Goal: Ask a question

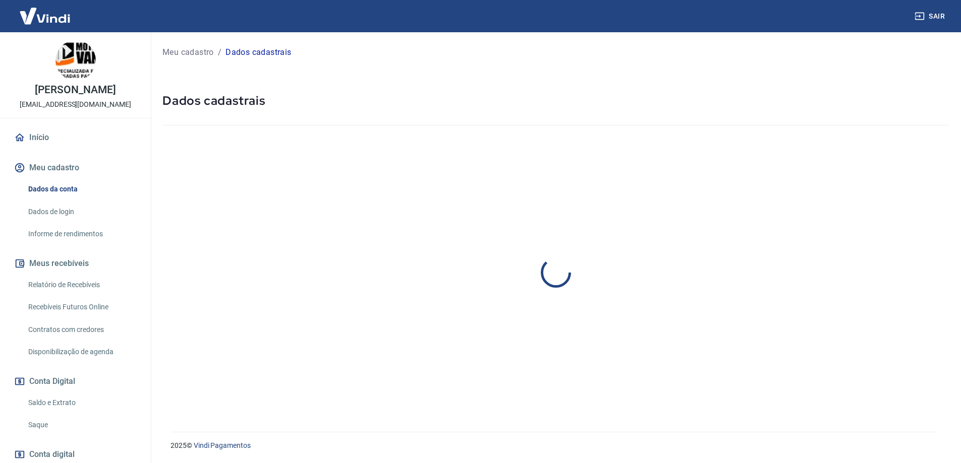
select select "PR"
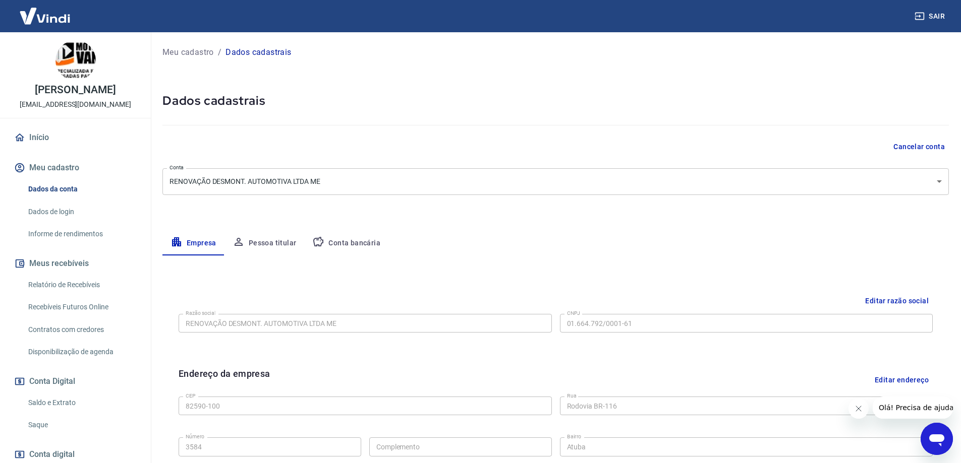
click at [66, 307] on link "Recebíveis Futuros Online" at bounding box center [81, 307] width 114 height 21
click at [88, 311] on link "Recebíveis Futuros Online" at bounding box center [81, 307] width 114 height 21
click at [928, 435] on icon "Abrir janela de mensagens" at bounding box center [936, 439] width 18 height 18
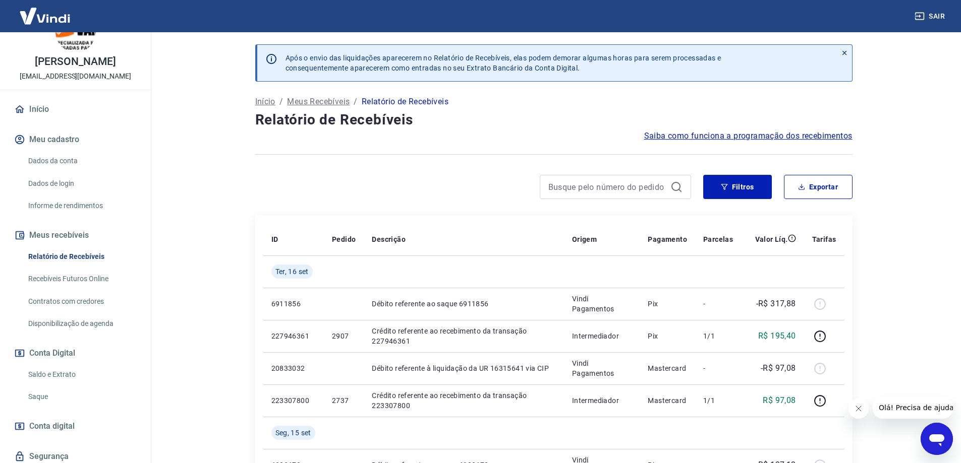
scroll to position [50, 0]
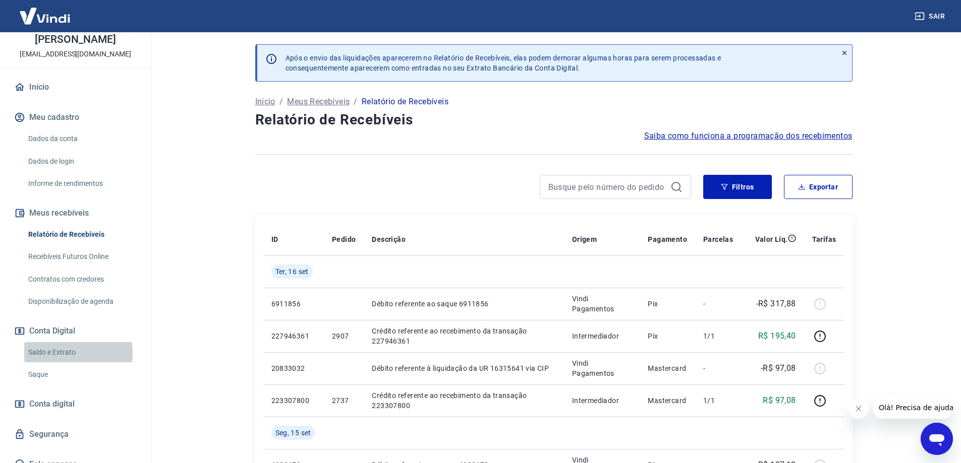
click at [66, 354] on link "Saldo e Extrato" at bounding box center [81, 352] width 114 height 21
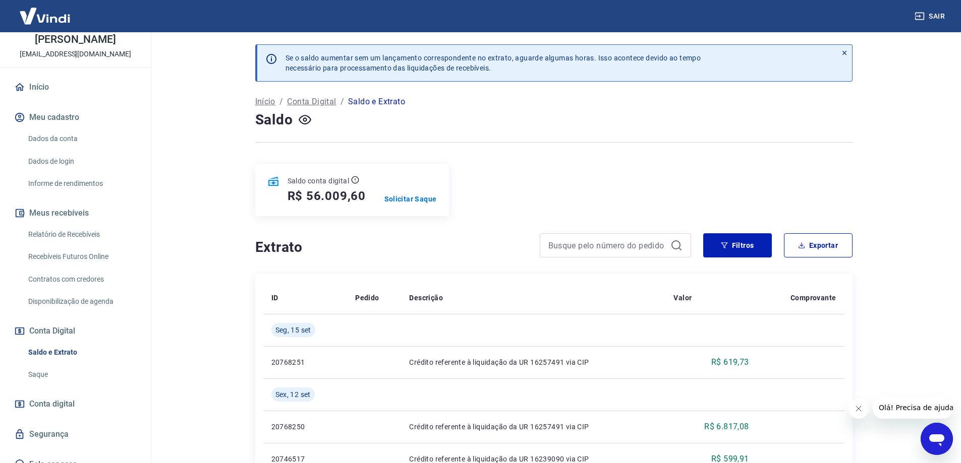
click at [375, 103] on p "Saldo e Extrato" at bounding box center [376, 102] width 57 height 12
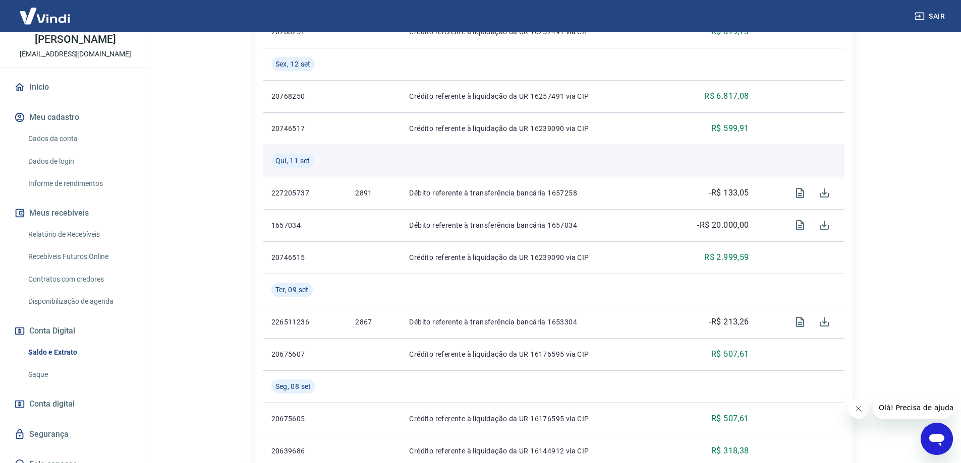
scroll to position [303, 0]
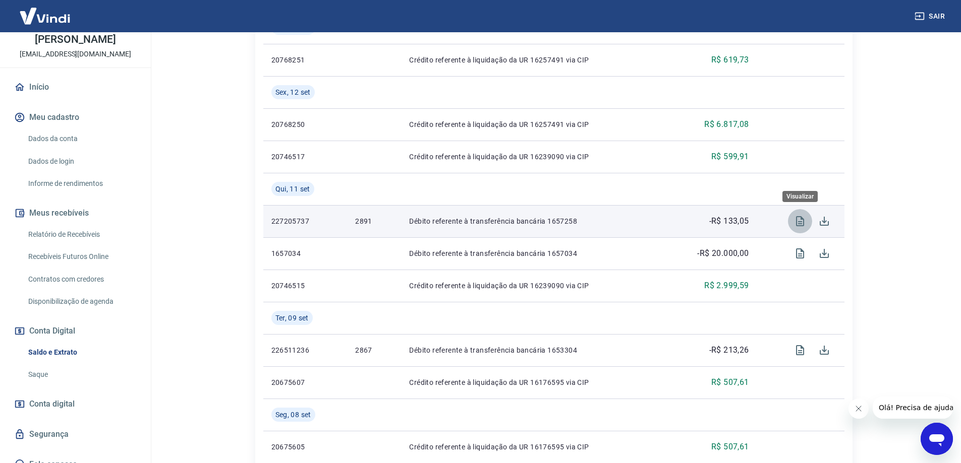
click at [800, 225] on icon "Visualizar" at bounding box center [800, 221] width 8 height 10
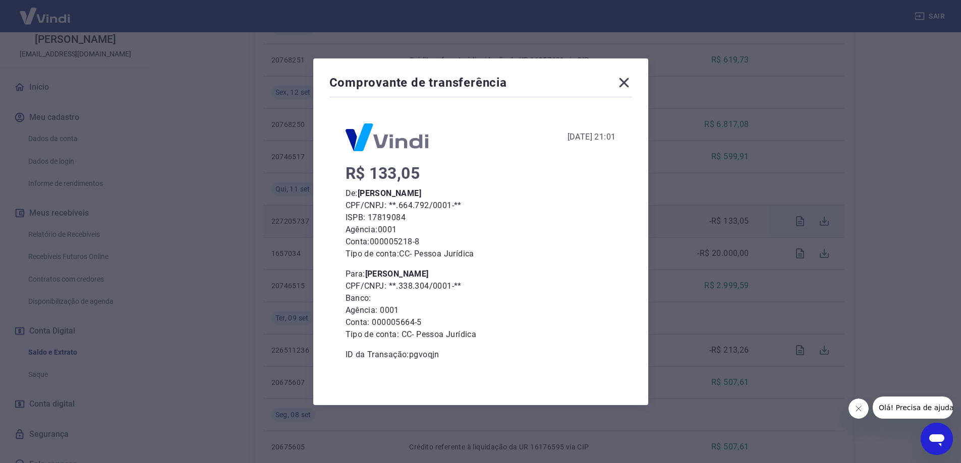
click at [628, 84] on icon at bounding box center [624, 83] width 10 height 10
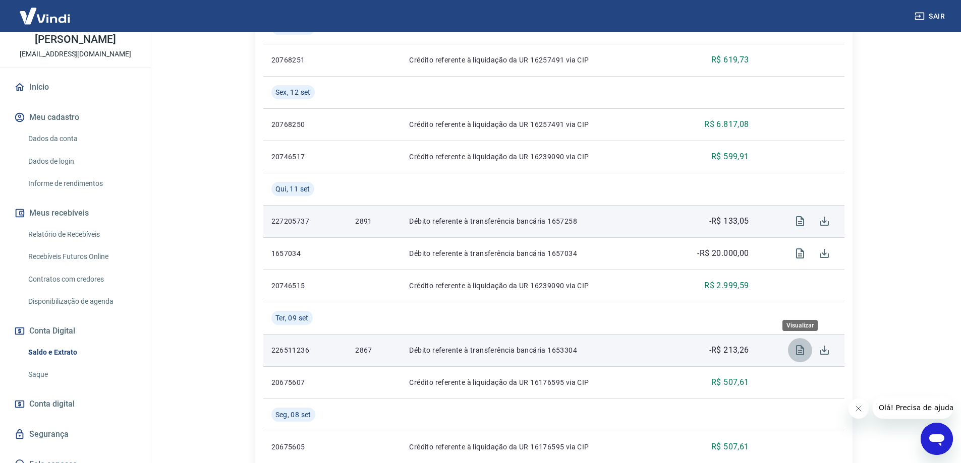
click at [798, 352] on icon "Visualizar" at bounding box center [800, 350] width 12 height 12
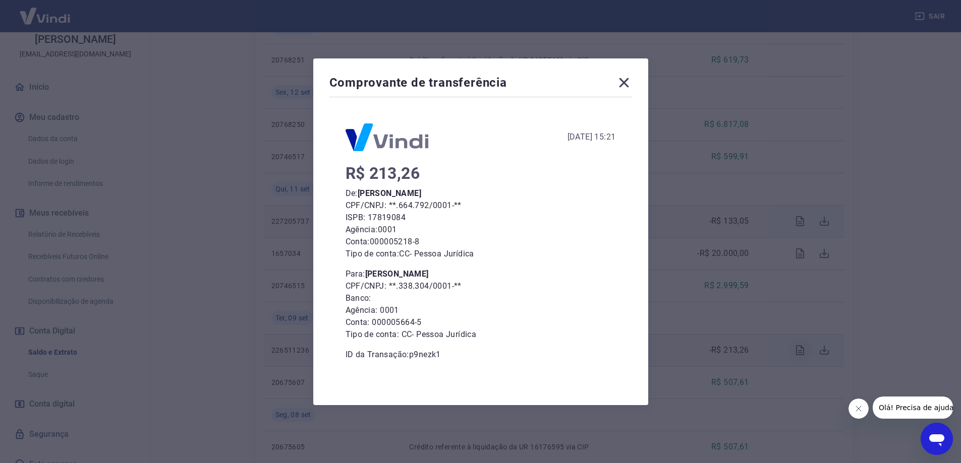
click at [798, 352] on div "Comprovante de transferência [DATE] 15:21 R$ 213,26 De: [PERSON_NAME] CPF/CNPJ:…" at bounding box center [480, 231] width 961 height 463
click at [628, 81] on icon at bounding box center [624, 83] width 10 height 10
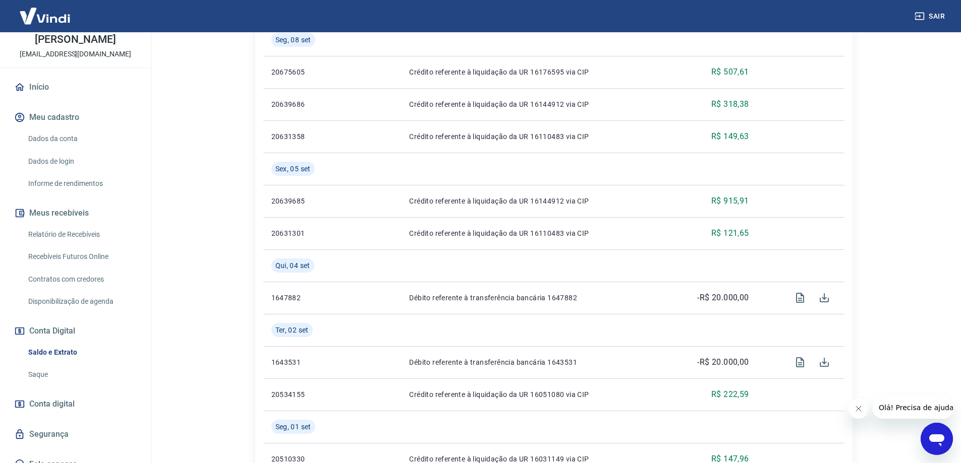
scroll to position [706, 0]
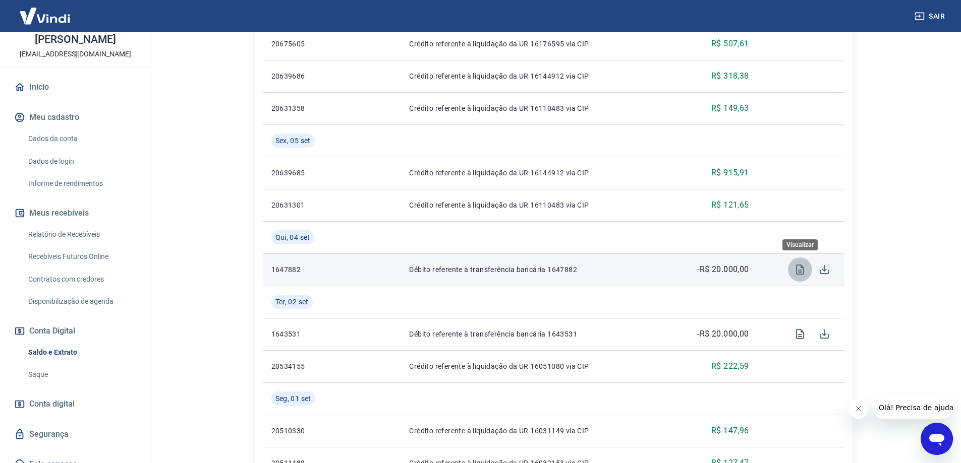
click at [799, 269] on icon "Visualizar" at bounding box center [800, 270] width 12 height 12
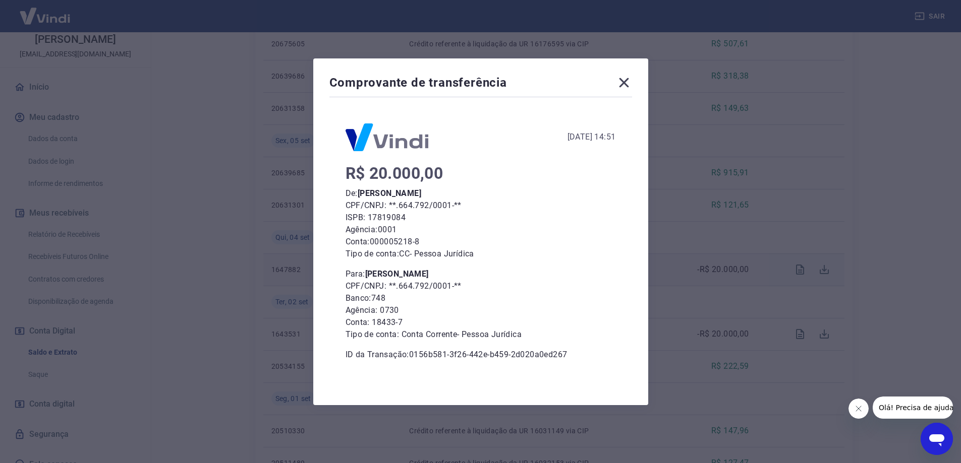
click at [629, 83] on icon at bounding box center [624, 83] width 16 height 16
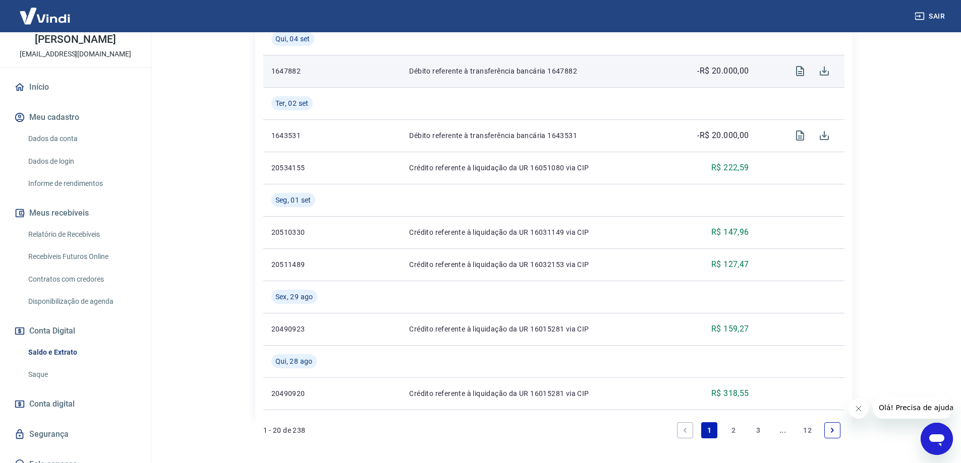
scroll to position [948, 0]
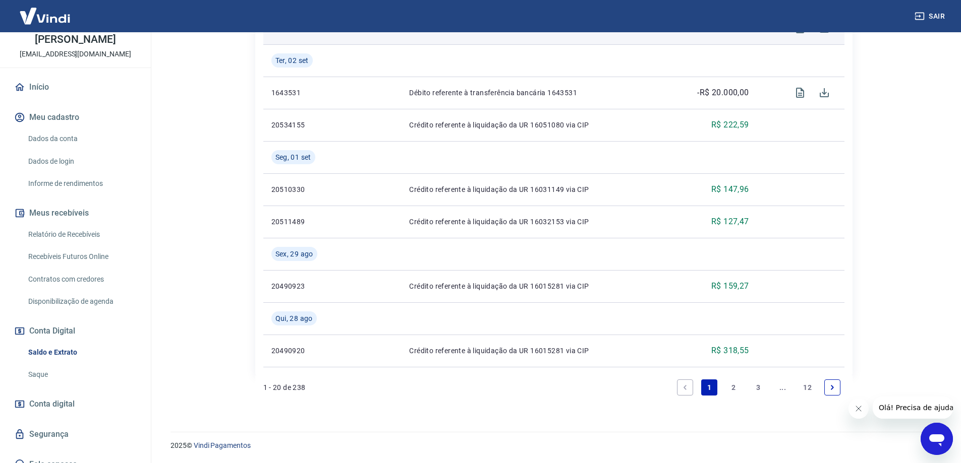
click at [736, 390] on link "2" at bounding box center [734, 388] width 16 height 16
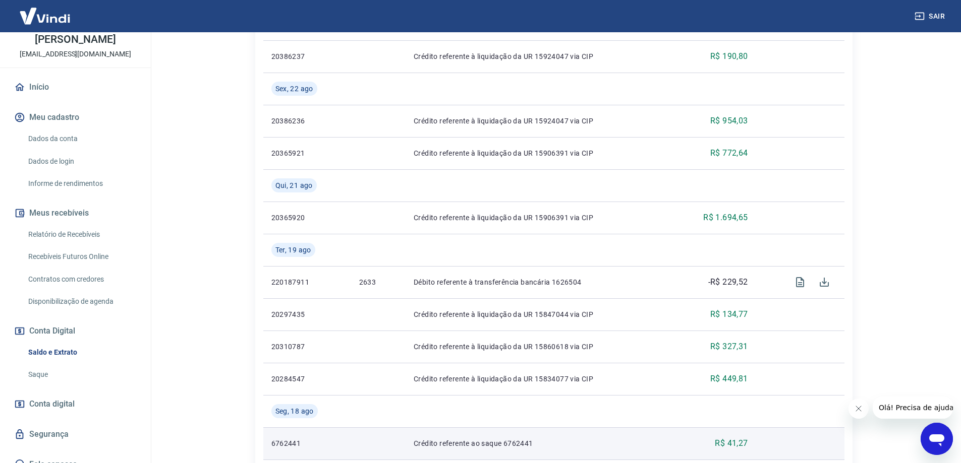
scroll to position [706, 0]
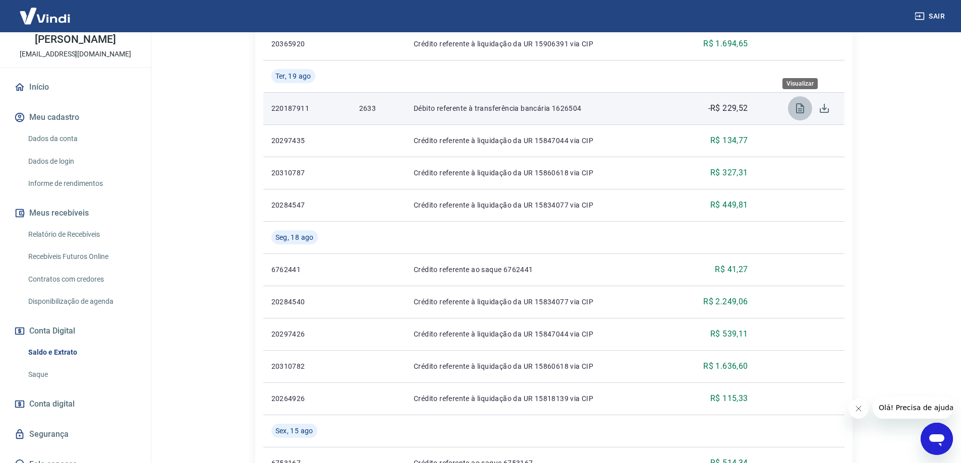
click at [798, 110] on icon "Visualizar" at bounding box center [800, 108] width 12 height 12
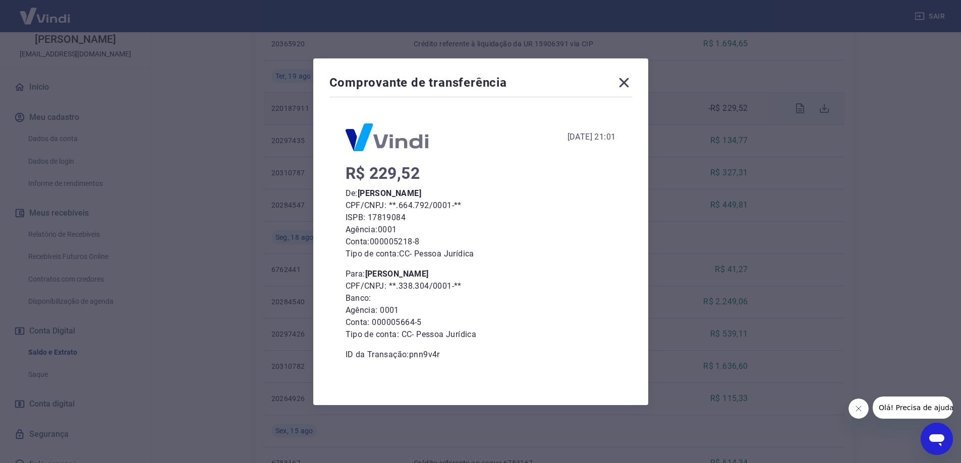
drag, startPoint x: 370, startPoint y: 270, endPoint x: 437, endPoint y: 275, distance: 66.8
click at [437, 275] on p "Para: [PERSON_NAME]" at bounding box center [480, 274] width 270 height 12
copy b "[PERSON_NAME]"
click at [621, 83] on icon at bounding box center [624, 83] width 16 height 16
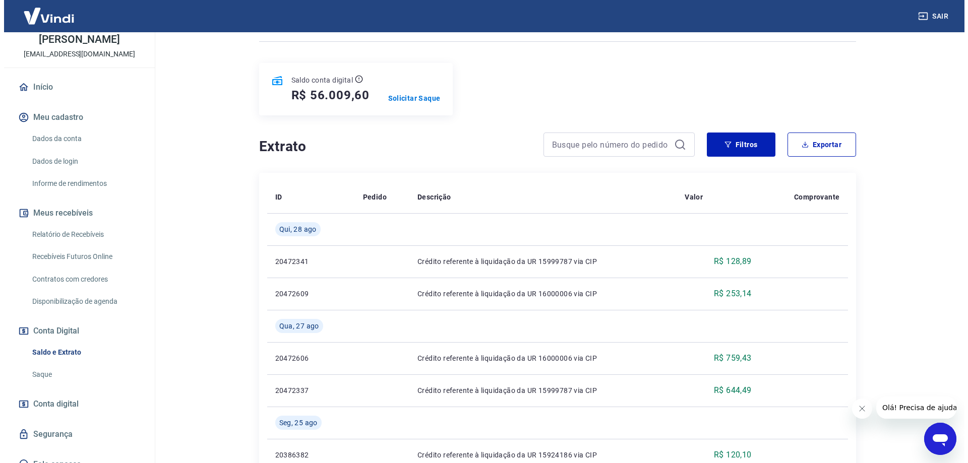
scroll to position [0, 0]
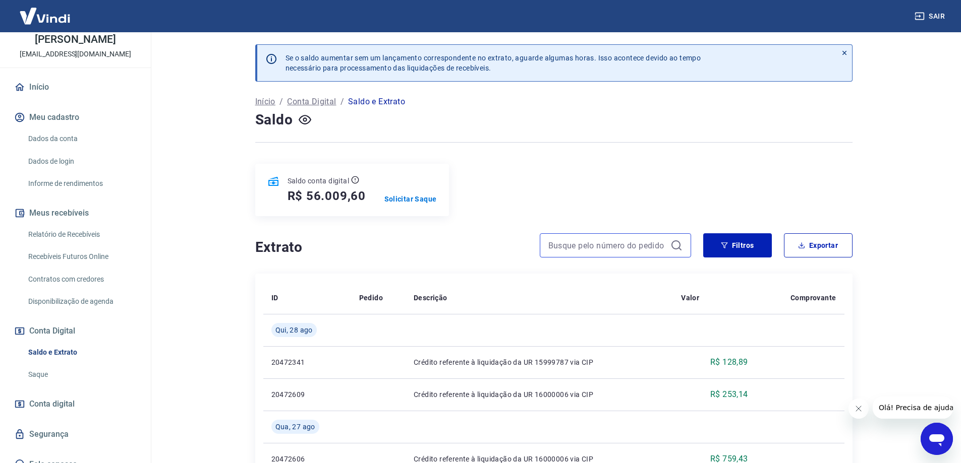
click at [626, 247] on input at bounding box center [607, 245] width 118 height 15
paste input "[PERSON_NAME]"
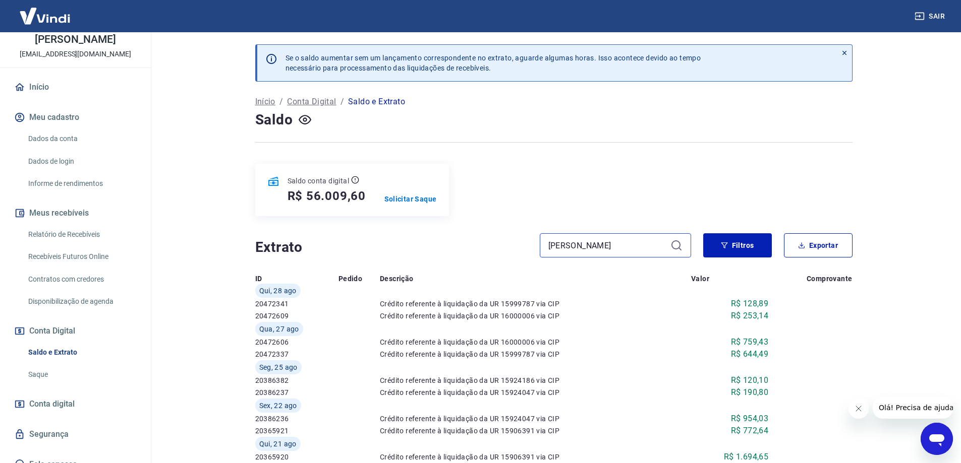
type input "[PERSON_NAME]"
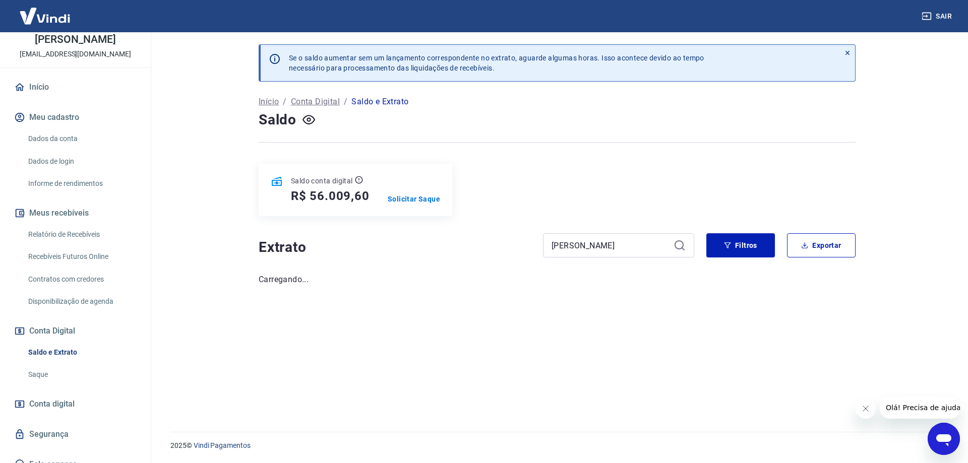
click at [677, 243] on icon at bounding box center [680, 246] width 12 height 12
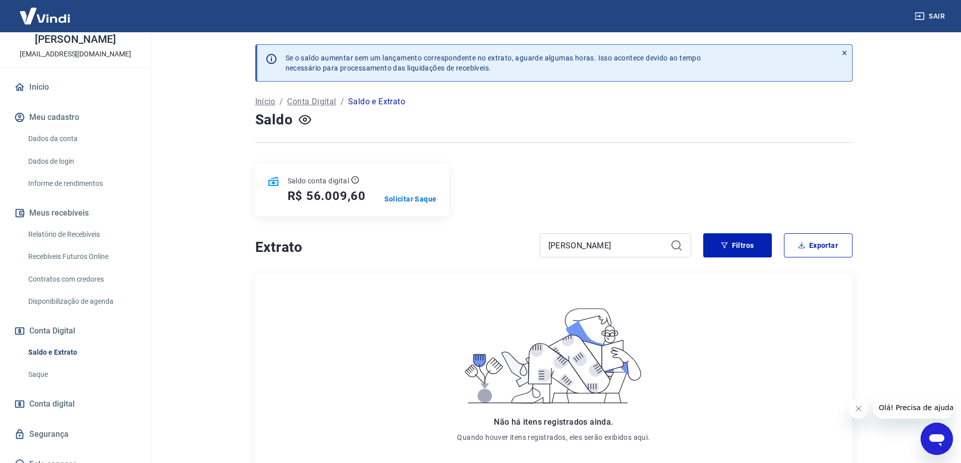
click at [82, 254] on link "Recebíveis Futuros Online" at bounding box center [81, 257] width 114 height 21
drag, startPoint x: 618, startPoint y: 247, endPoint x: 488, endPoint y: 247, distance: 130.1
click at [490, 247] on div "Extrato [PERSON_NAME]" at bounding box center [473, 246] width 436 height 24
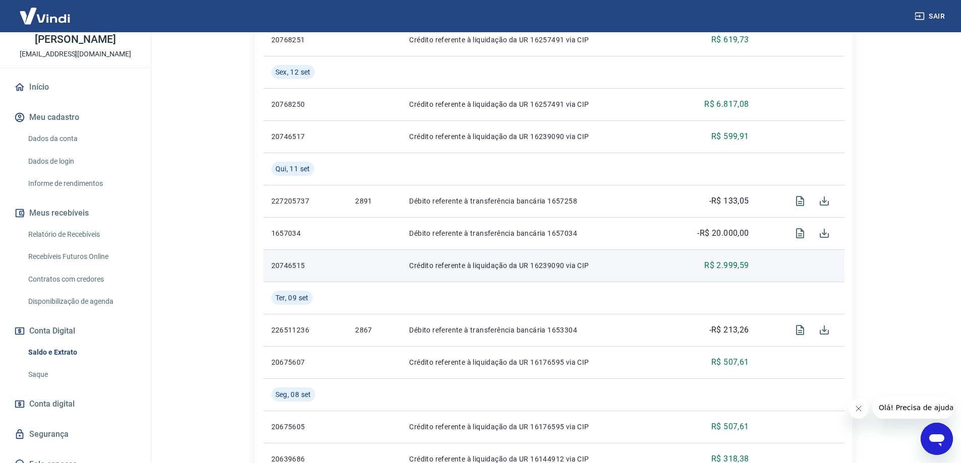
scroll to position [353, 0]
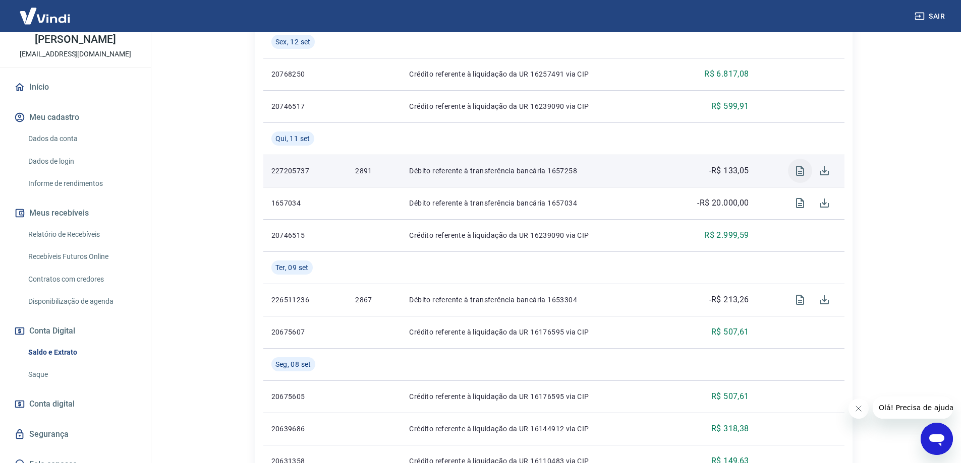
click at [802, 169] on icon "Visualizar" at bounding box center [800, 171] width 8 height 10
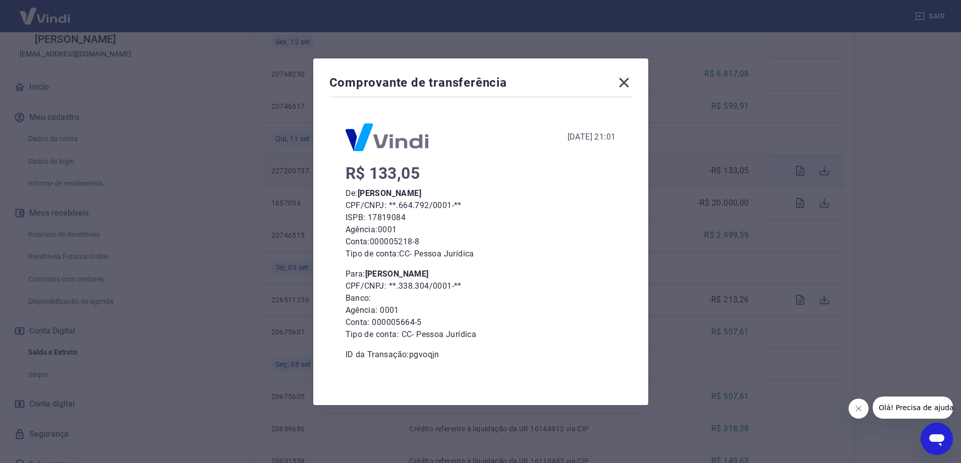
scroll to position [403, 0]
click at [627, 84] on icon at bounding box center [624, 83] width 16 height 16
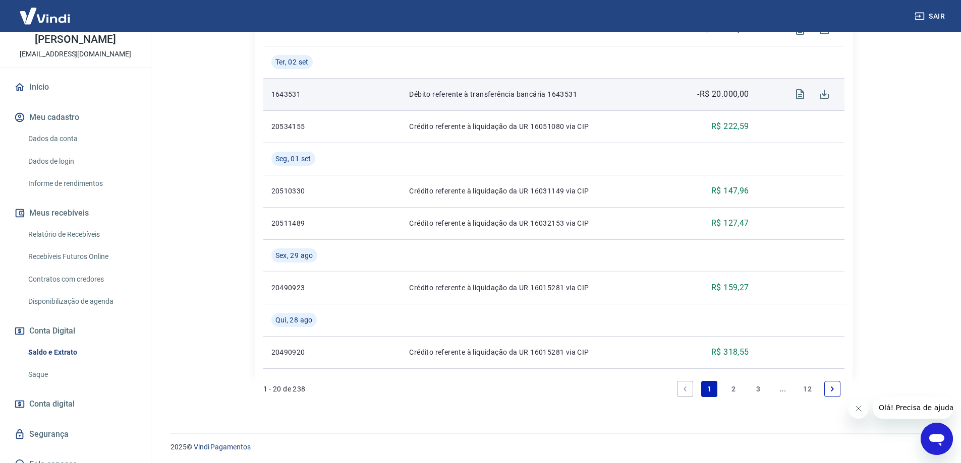
scroll to position [948, 0]
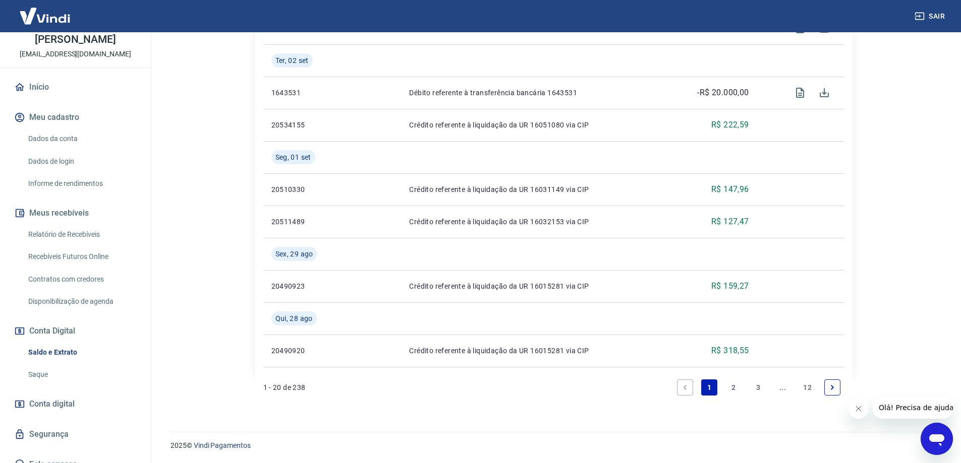
click at [733, 390] on link "2" at bounding box center [734, 388] width 16 height 16
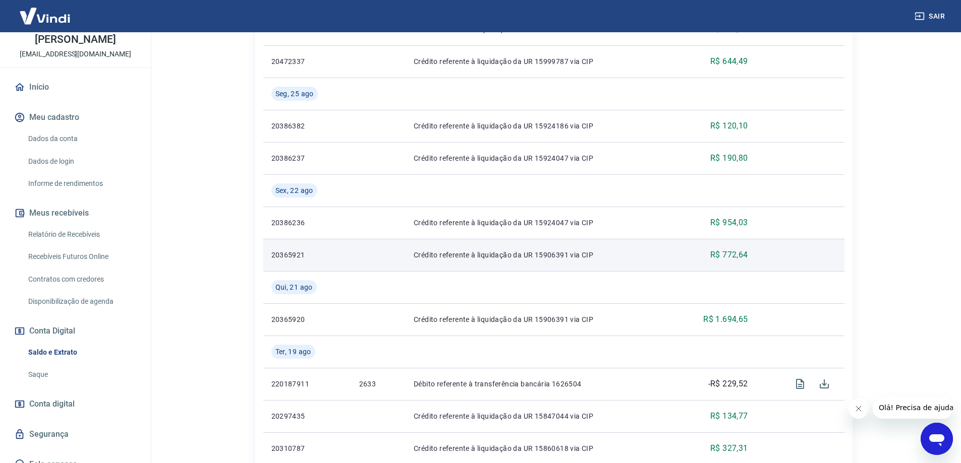
scroll to position [555, 0]
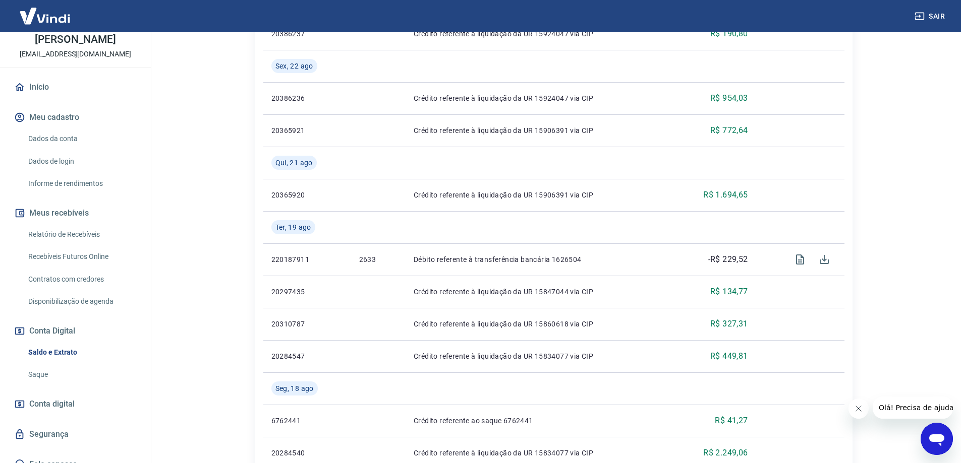
click at [938, 438] on icon "Abrir janela de mensagens" at bounding box center [936, 441] width 15 height 12
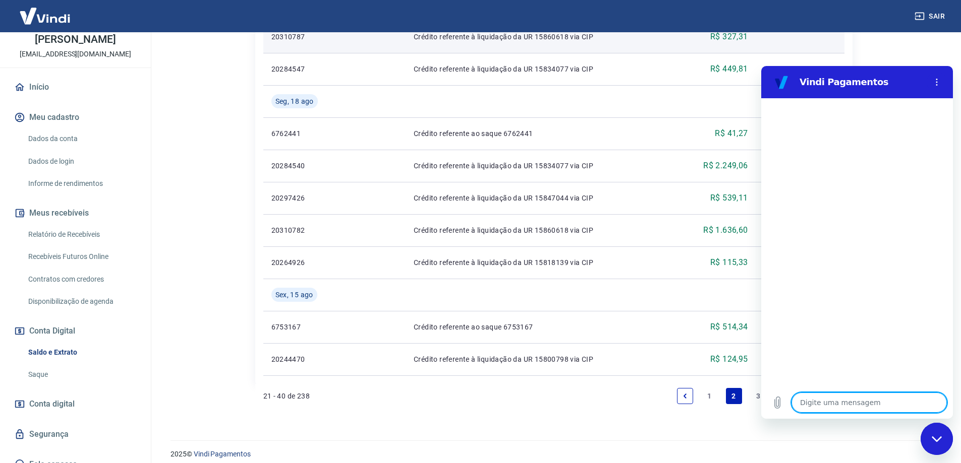
scroll to position [851, 0]
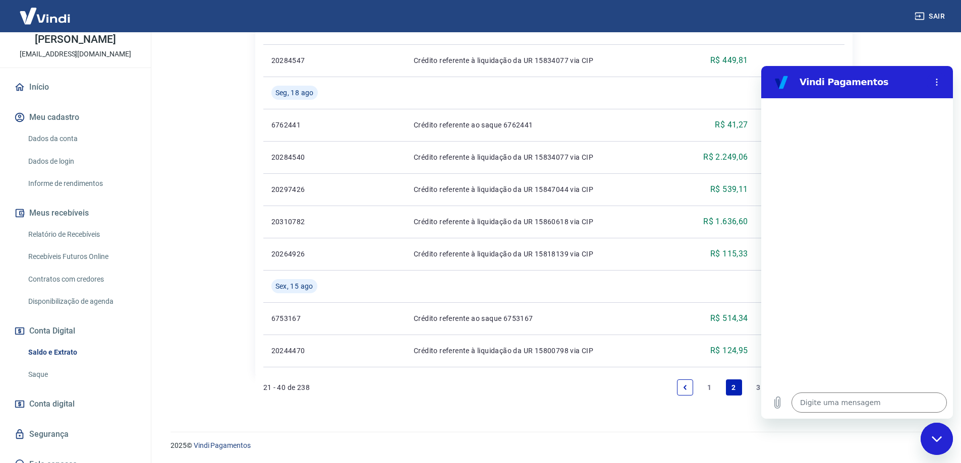
click at [934, 433] on div "Fechar janela de mensagens" at bounding box center [936, 439] width 30 height 30
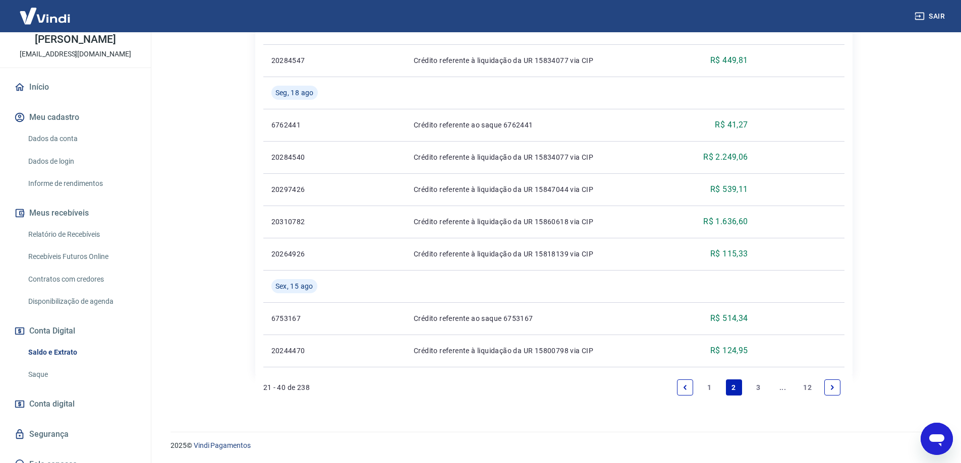
click at [777, 390] on link "..." at bounding box center [783, 388] width 16 height 16
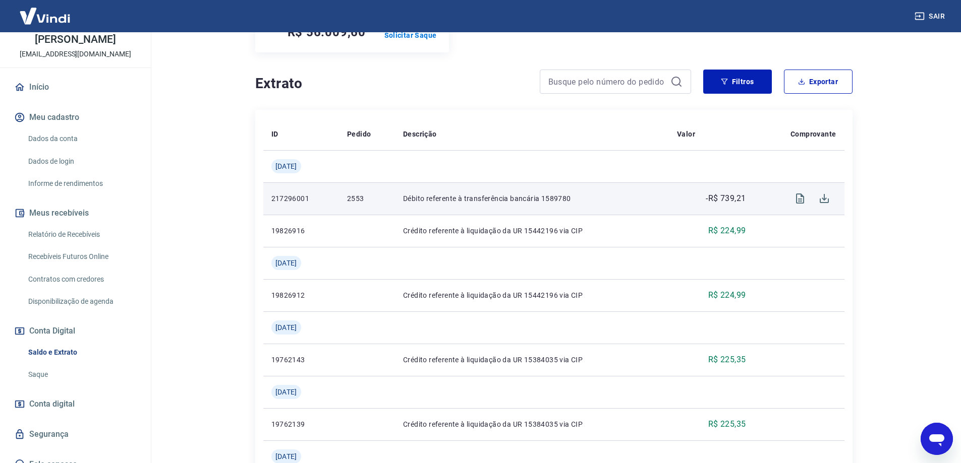
scroll to position [202, 0]
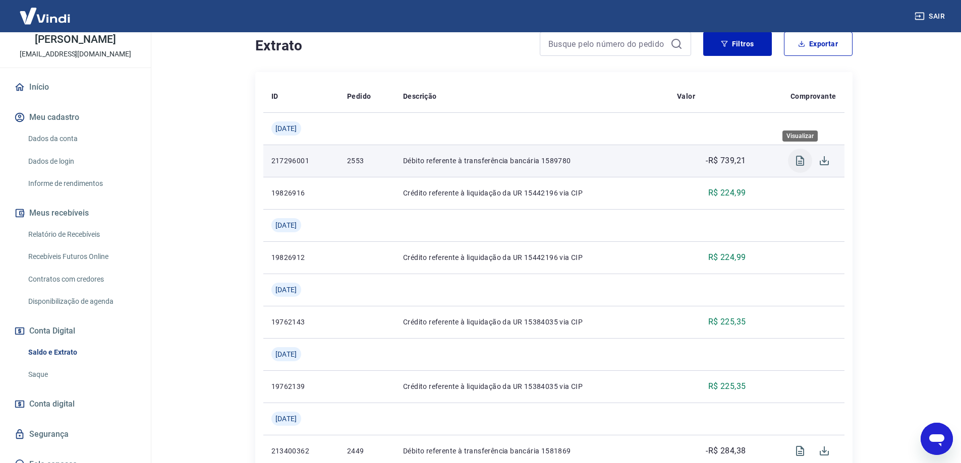
click at [797, 162] on icon "Visualizar" at bounding box center [800, 161] width 12 height 12
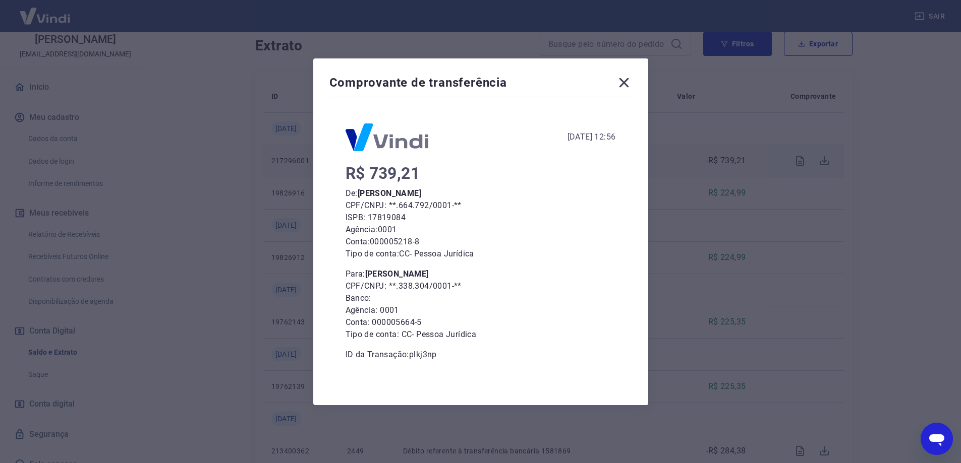
click at [627, 82] on icon at bounding box center [624, 83] width 10 height 10
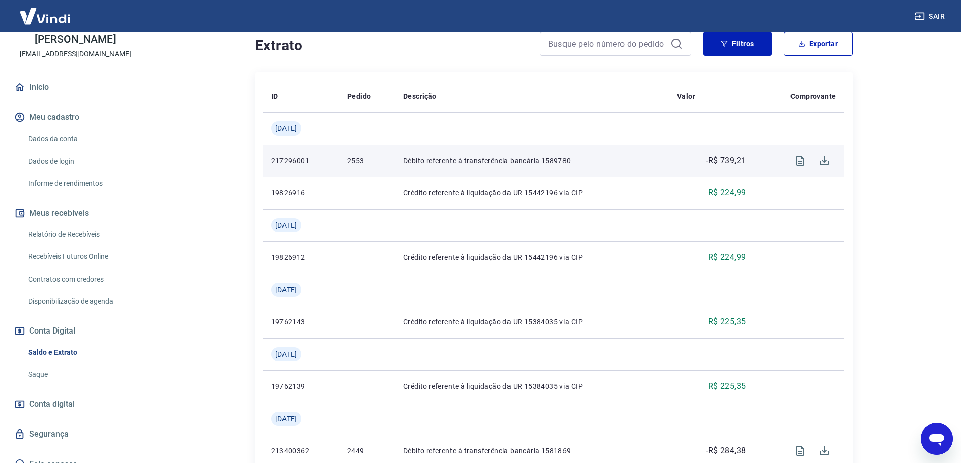
click at [948, 442] on div "Abrir janela de mensagens" at bounding box center [936, 439] width 30 height 30
type textarea "x"
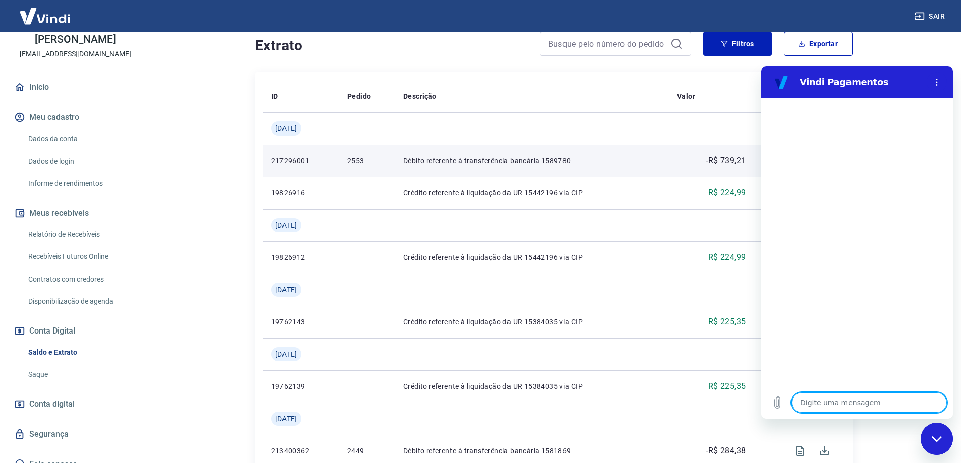
scroll to position [0, 0]
click at [846, 403] on textarea at bounding box center [868, 403] width 155 height 20
type textarea "o"
type textarea "x"
type textarea "ol"
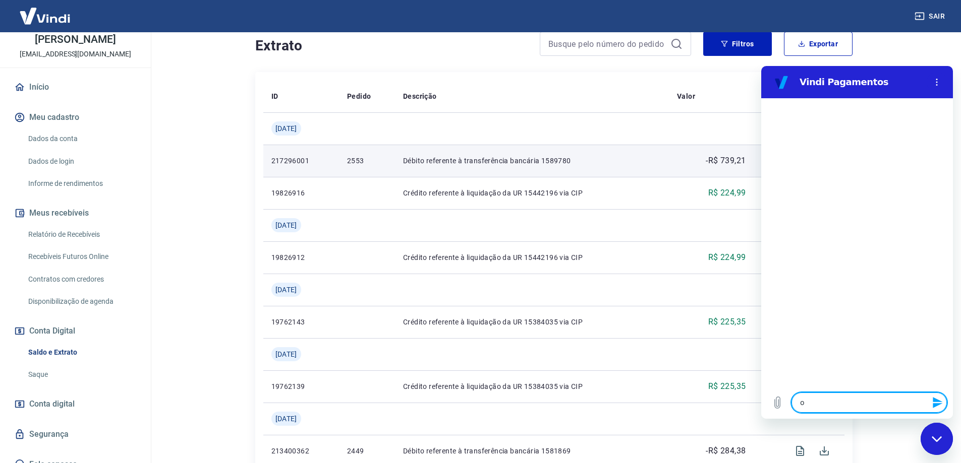
type textarea "x"
type textarea "ola"
type textarea "x"
type textarea "ola]"
type textarea "x"
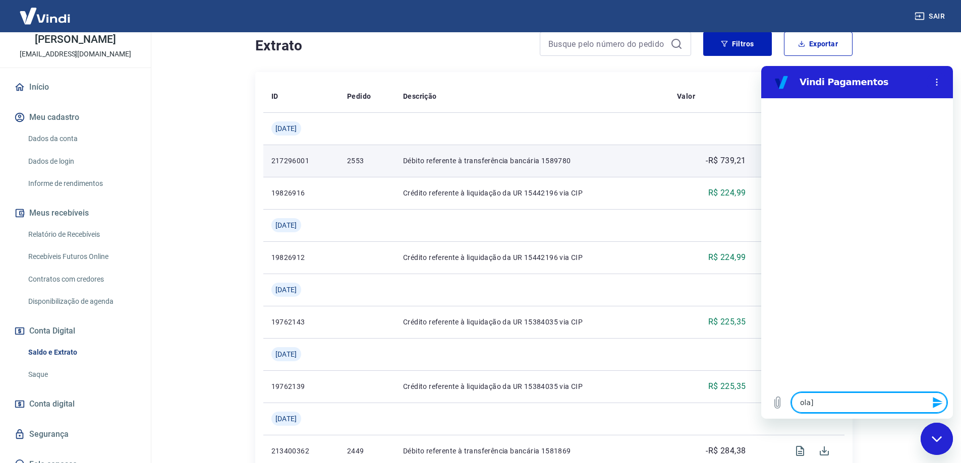
type textarea "ola"
type textarea "x"
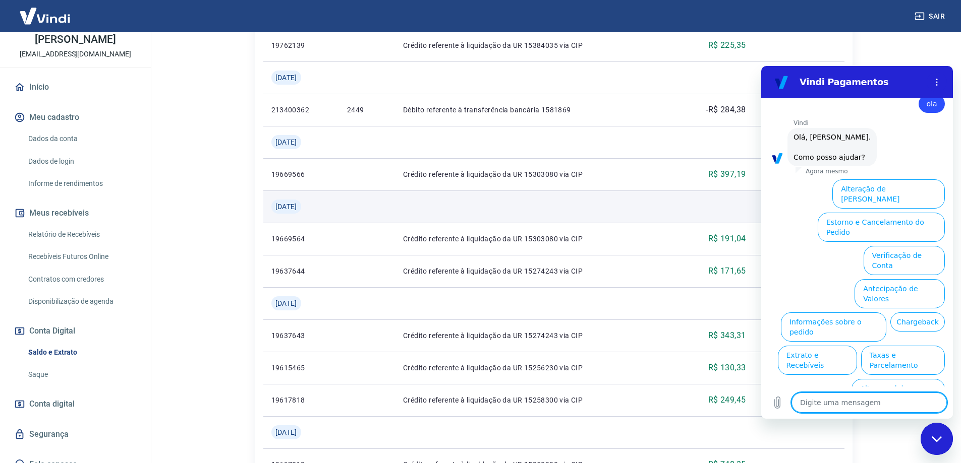
scroll to position [555, 0]
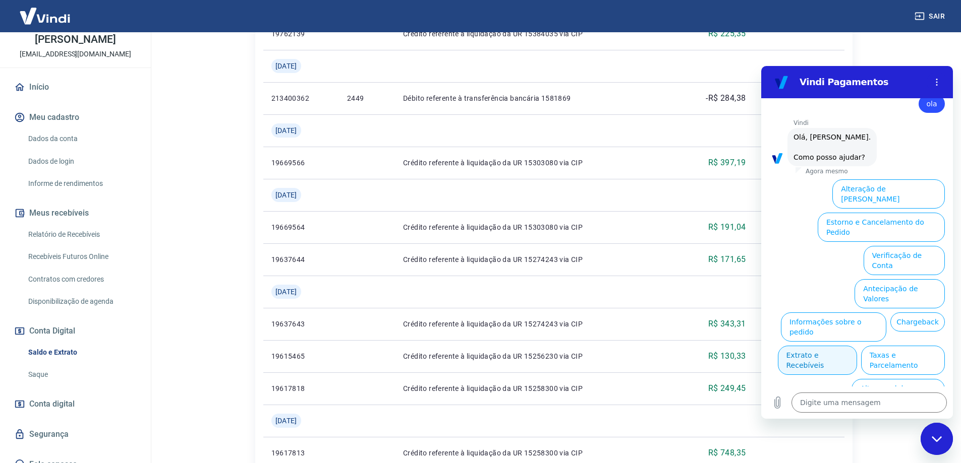
click at [857, 346] on button "Extrato e Recebíveis" at bounding box center [817, 360] width 79 height 29
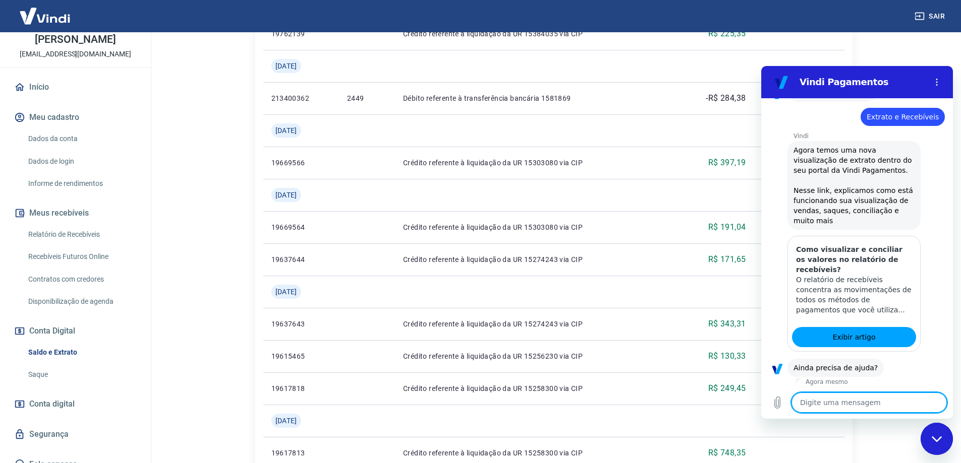
scroll to position [113, 0]
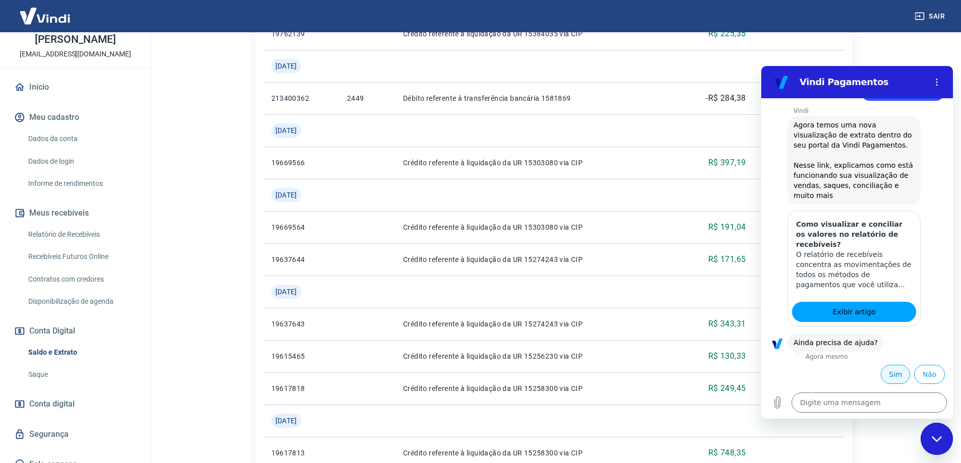
click at [890, 377] on button "Sim" at bounding box center [895, 374] width 29 height 19
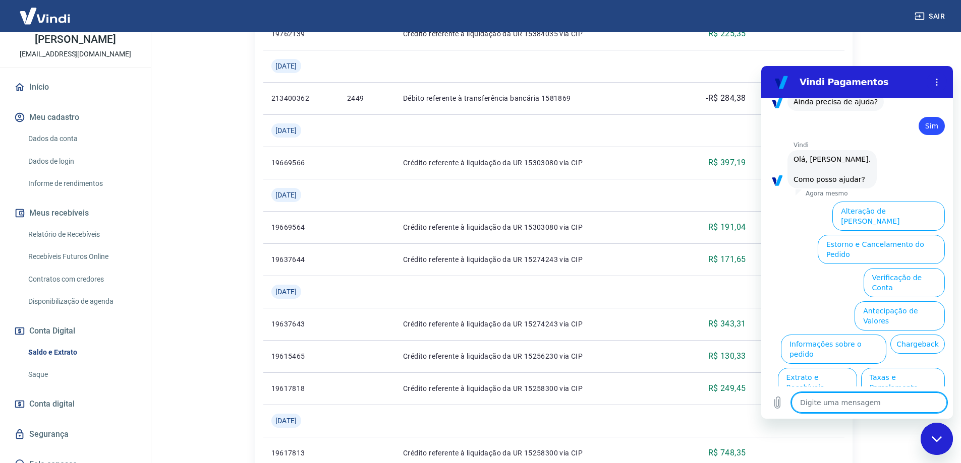
scroll to position [377, 0]
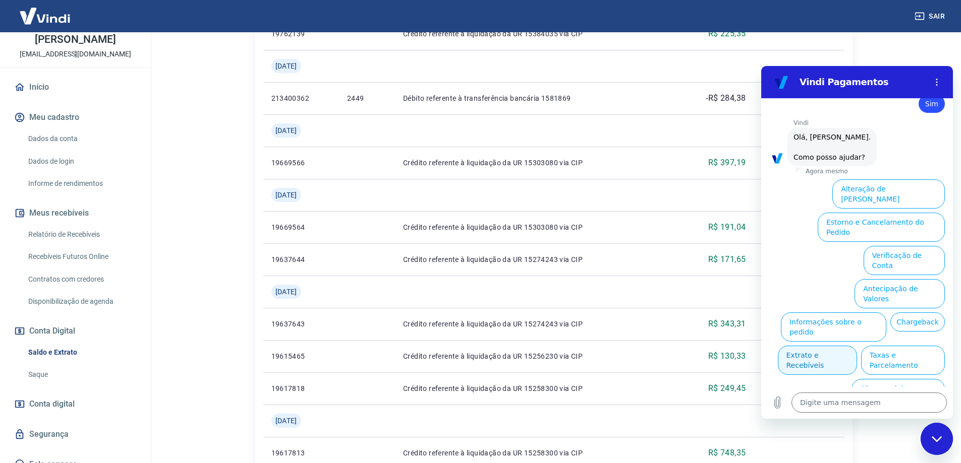
click at [857, 346] on button "Extrato e Recebíveis" at bounding box center [817, 360] width 79 height 29
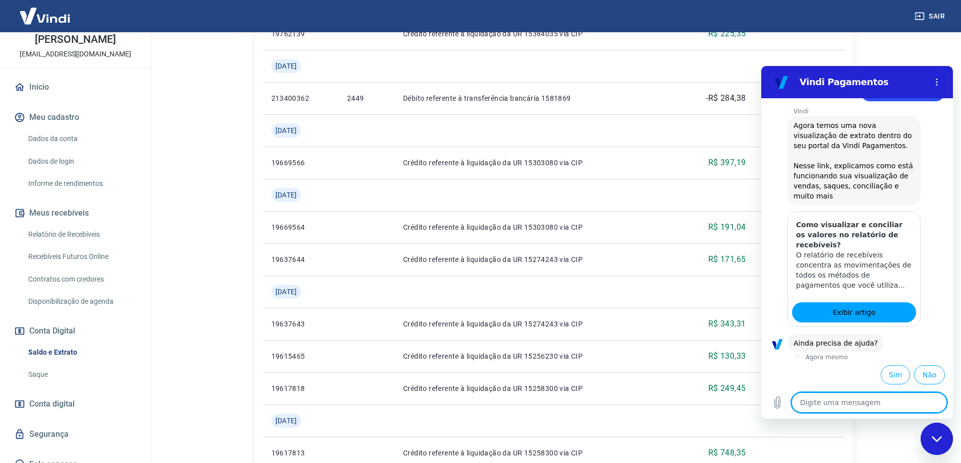
scroll to position [467, 0]
click at [881, 378] on button "Sim" at bounding box center [895, 374] width 29 height 19
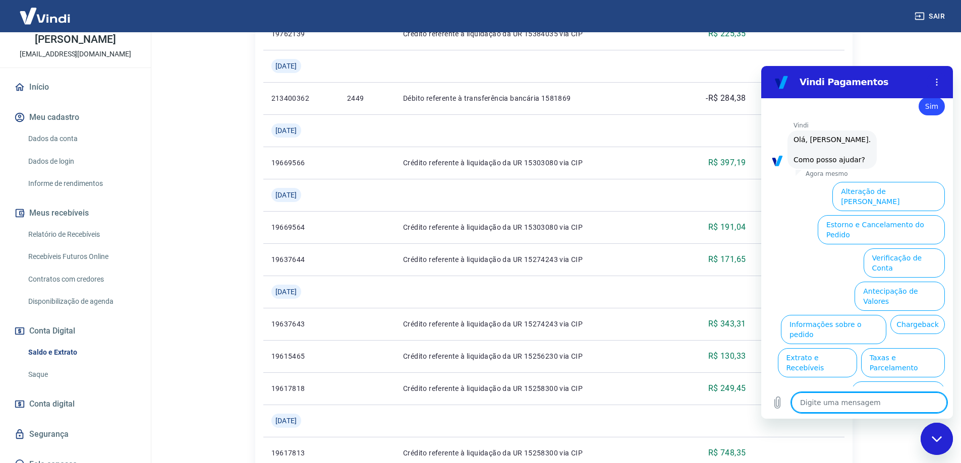
scroll to position [730, 0]
click at [857, 346] on button "Extrato e Recebíveis" at bounding box center [817, 360] width 79 height 29
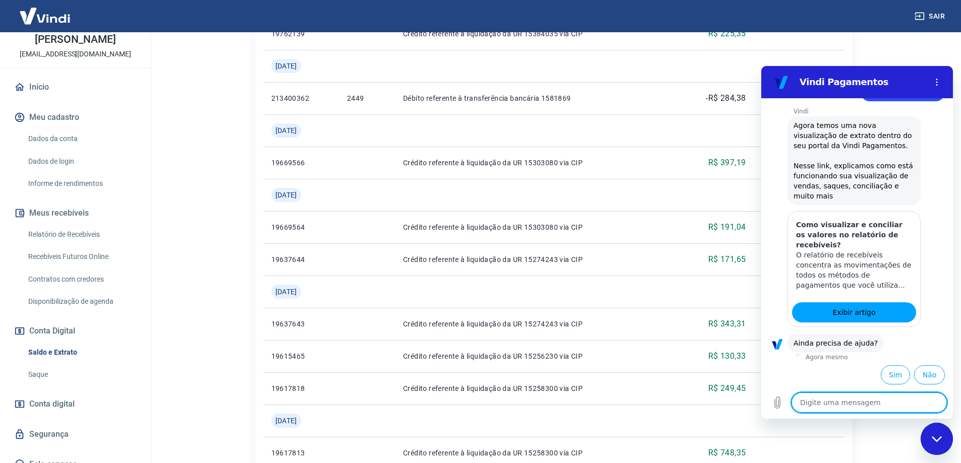
scroll to position [820, 0]
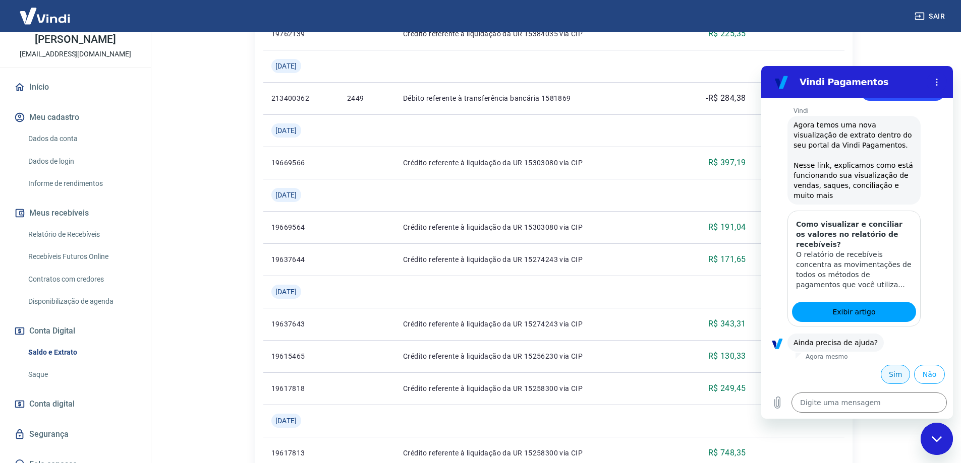
click at [885, 373] on button "Sim" at bounding box center [895, 374] width 29 height 19
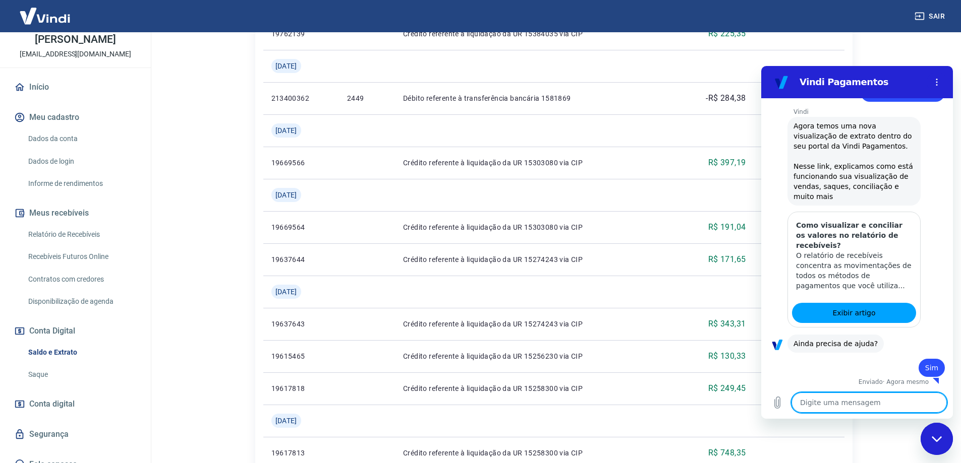
scroll to position [821, 0]
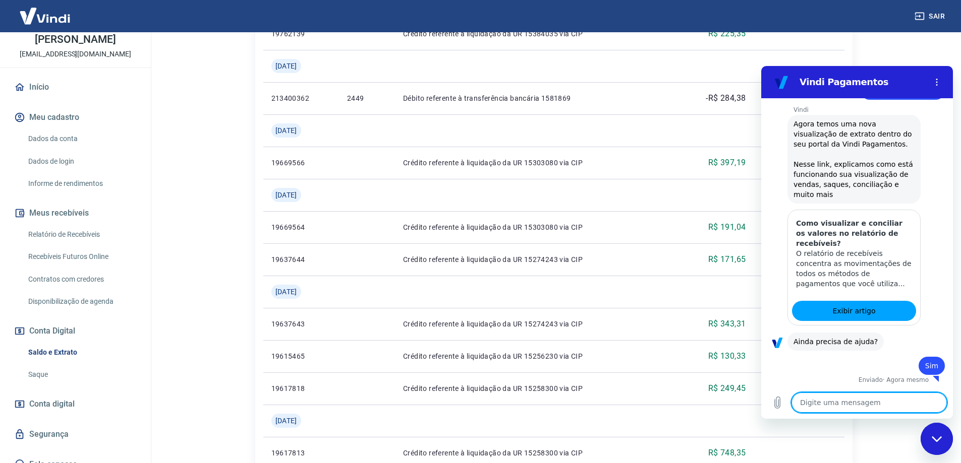
type textarea "x"
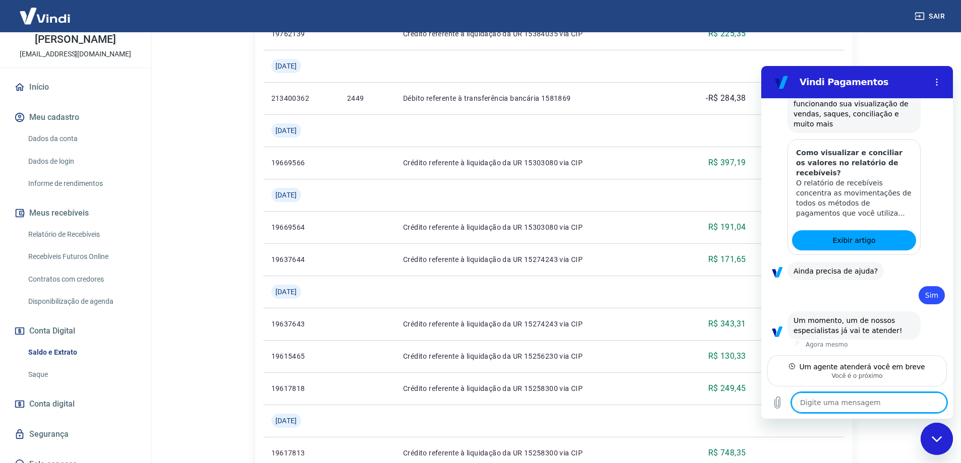
scroll to position [891, 0]
click at [836, 402] on textarea at bounding box center [868, 403] width 155 height 20
type textarea "o"
type textarea "x"
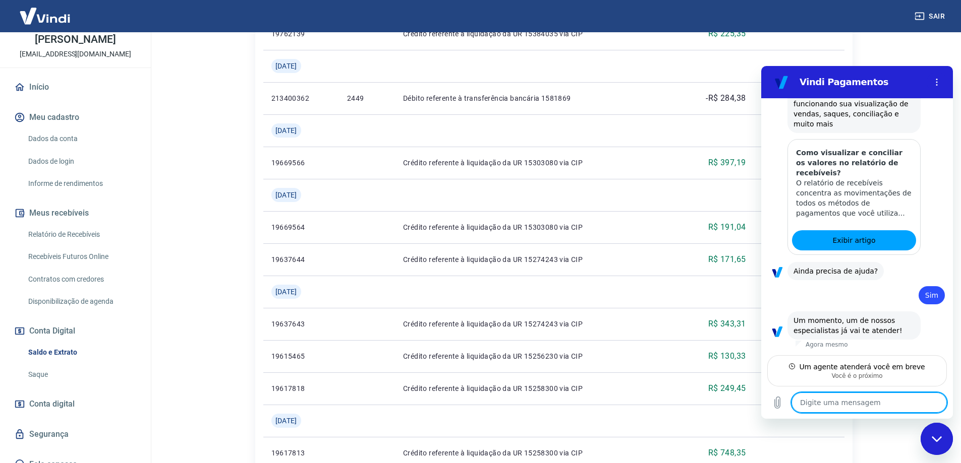
type textarea "O"
type textarea "x"
type textarea "OL"
type textarea "x"
type textarea "OLA"
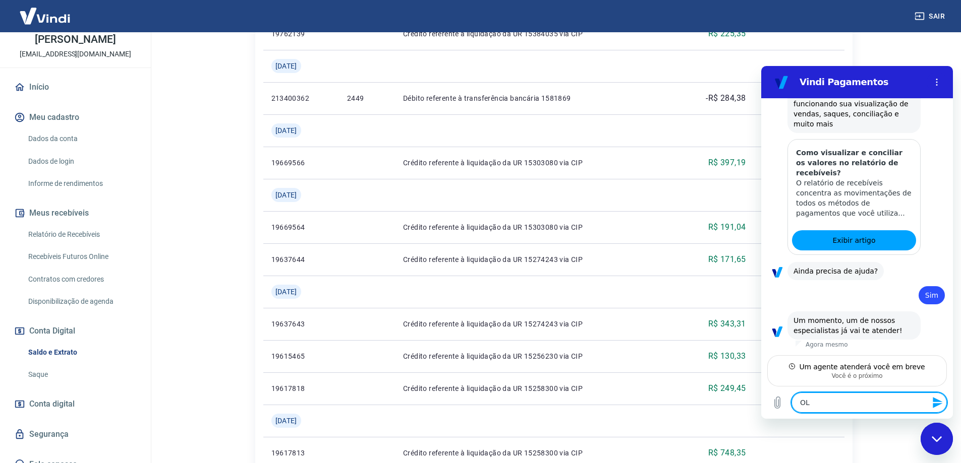
type textarea "x"
type textarea "OL"
type textarea "x"
type textarea "O"
type textarea "x"
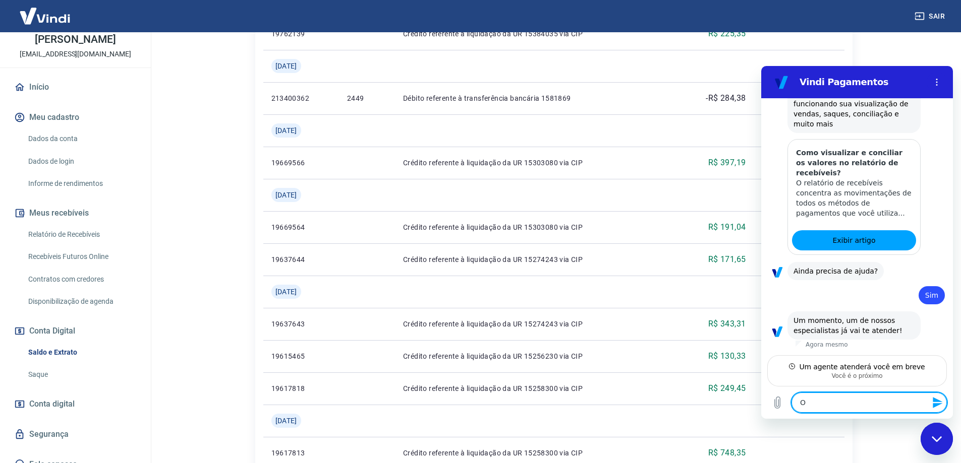
type textarea "Ol"
type textarea "x"
type textarea "[PERSON_NAME]"
type textarea "x"
type textarea "Ola,"
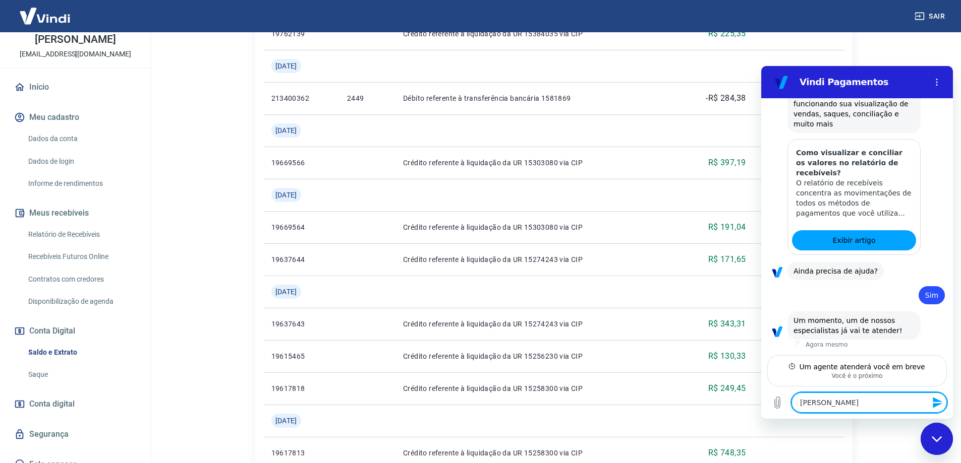
type textarea "x"
type textarea "Ola,"
type textarea "x"
type textarea "Ola, e"
type textarea "x"
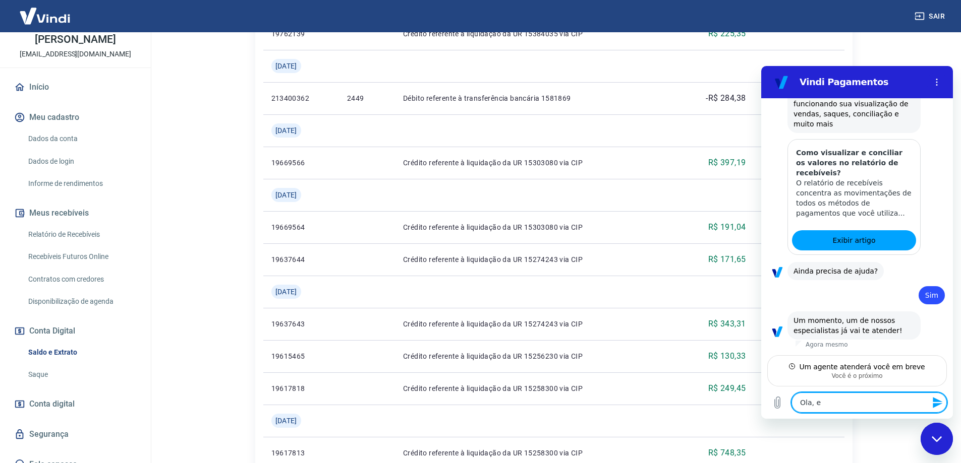
type textarea "Ola, es"
type textarea "x"
type textarea "Ola, est"
type textarea "x"
type textarea "Ola, esto"
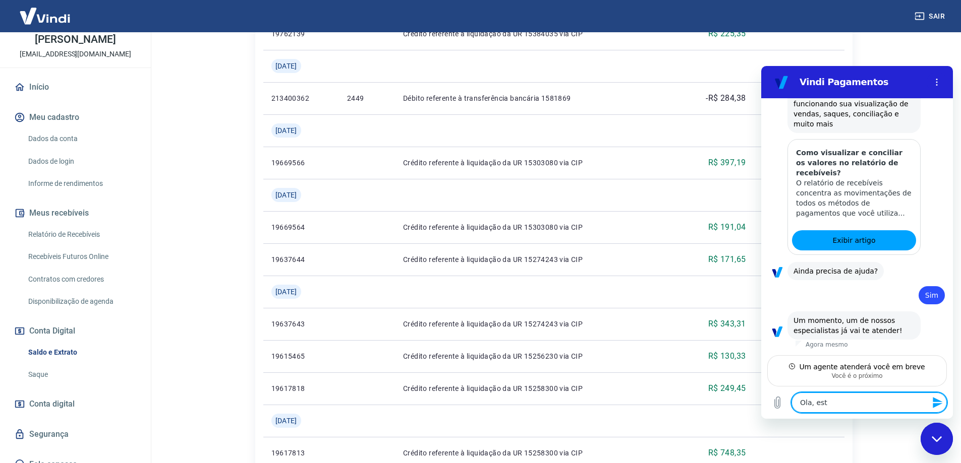
type textarea "x"
type textarea "Ola, [GEOGRAPHIC_DATA]"
type textarea "x"
type textarea "Ola, [GEOGRAPHIC_DATA]"
type textarea "x"
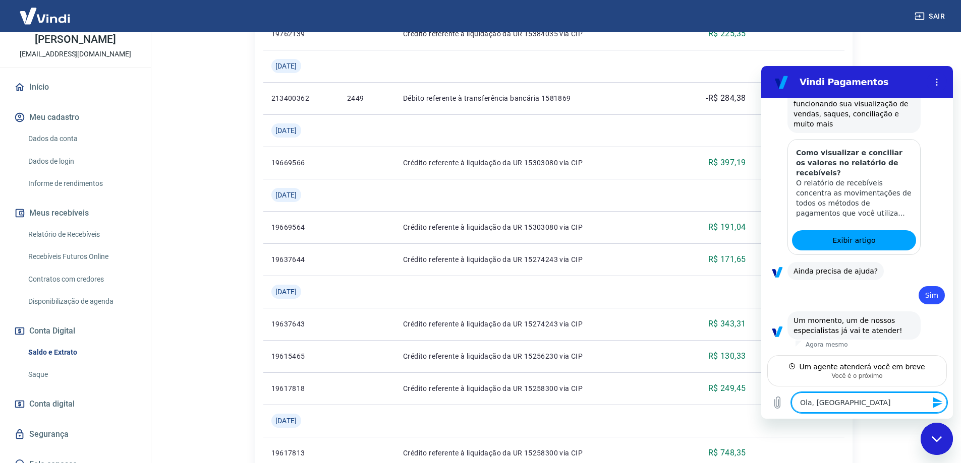
type textarea "Ola, estou v"
type textarea "x"
type textarea "Ola, estou ve"
type textarea "x"
type textarea "Ola, estou ver"
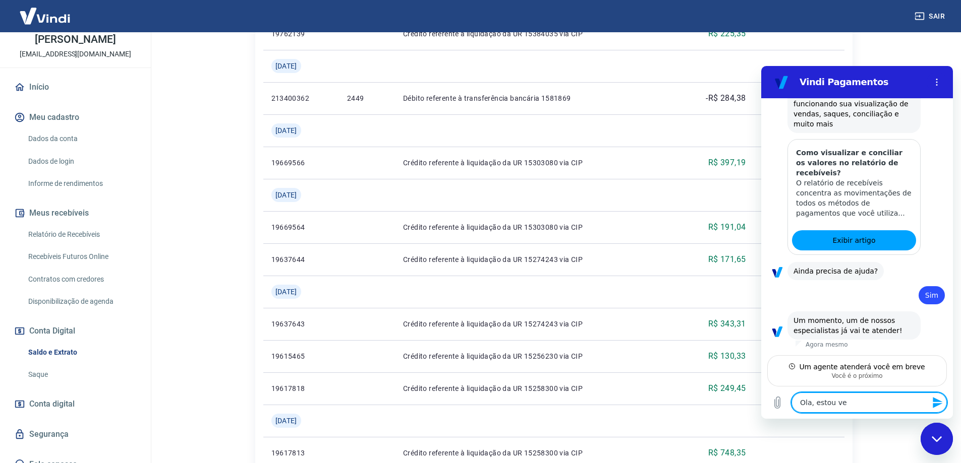
type textarea "x"
type textarea "Ola, estou veri"
type textarea "x"
type textarea "Ola, estou verif"
type textarea "x"
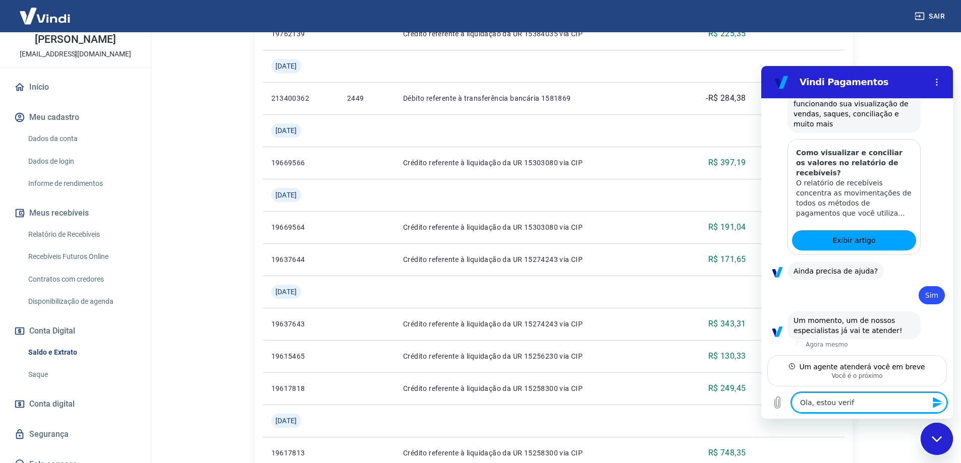
type textarea "Ola, estou verifi"
type textarea "x"
type textarea "Ola, estou verific"
type textarea "x"
type textarea "Ola, estou verifica"
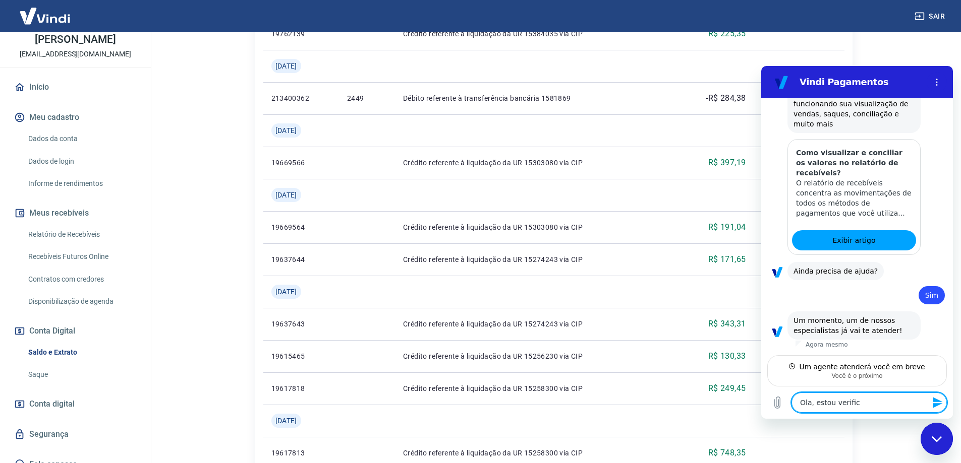
type textarea "x"
type textarea "Ola, estou verifican"
type textarea "x"
type textarea "Ola, estou verificand"
type textarea "x"
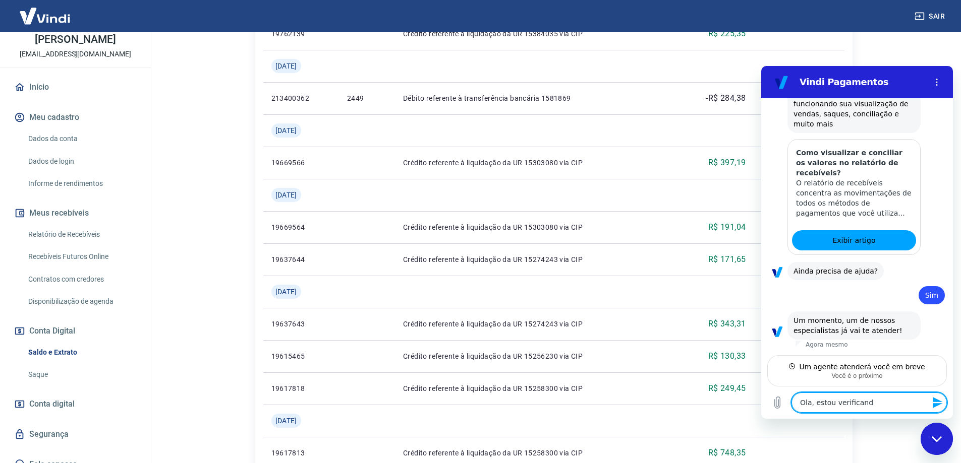
type textarea "Ola, estou verificando"
type textarea "x"
type textarea "Ola, estou verificando"
type textarea "x"
type textarea "Ola, estou verificando n"
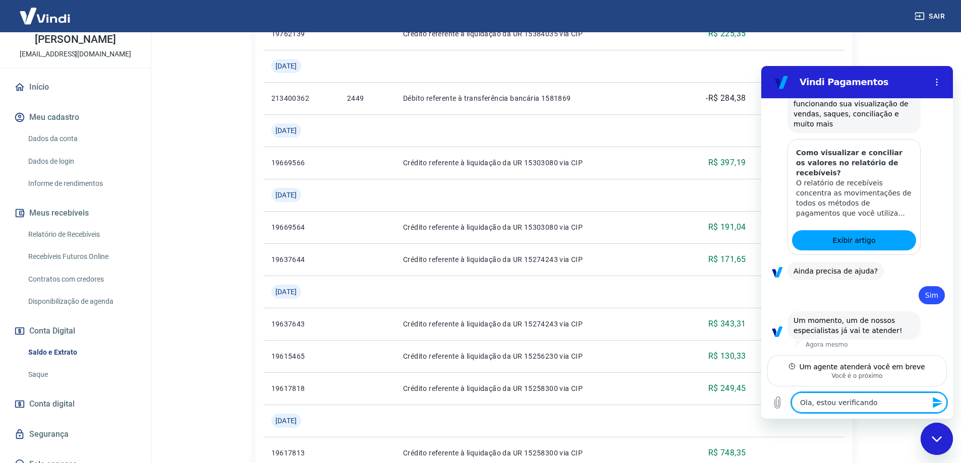
type textarea "x"
type textarea "Ola, estou verificando"
type textarea "x"
type textarea "Ola, estou verificando o"
type textarea "x"
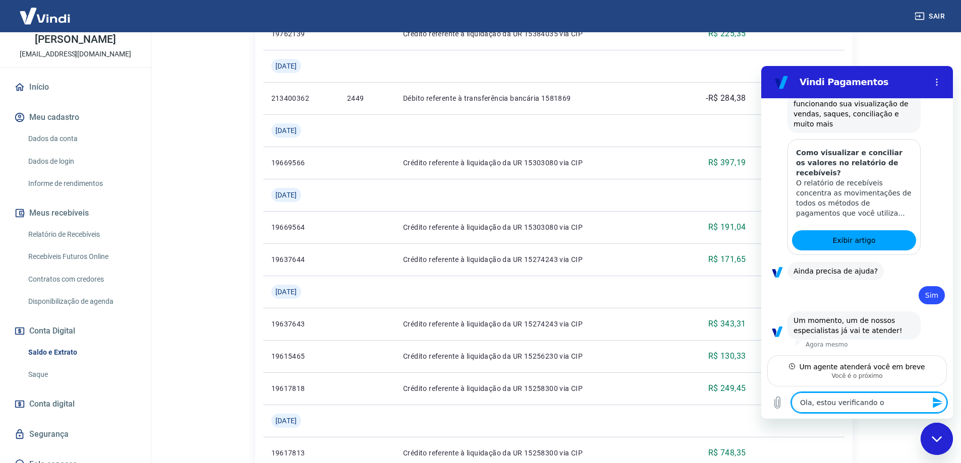
type textarea "Ola, estou verificando o"
type textarea "x"
type textarea "Ola, estou verificando o e"
type textarea "x"
type textarea "Ola, estou verificando o ex"
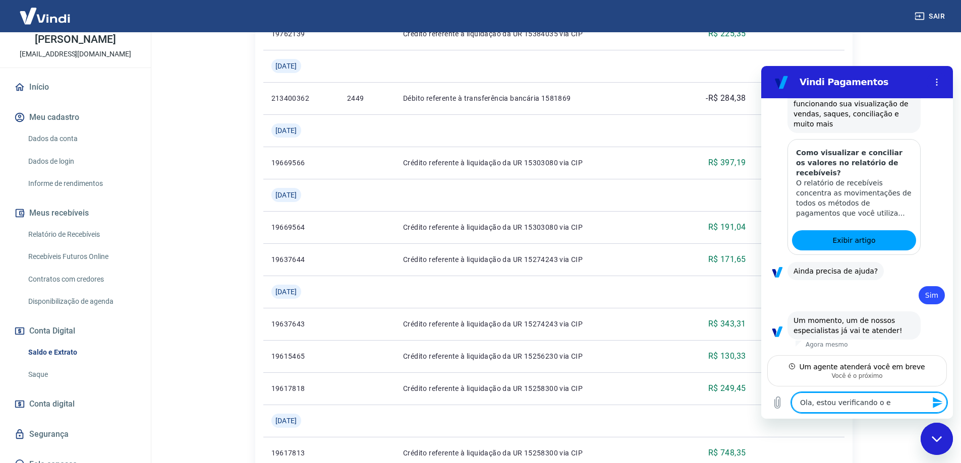
type textarea "x"
type textarea "Ola, estou verificando o ext"
type textarea "x"
type textarea "[PERSON_NAME], estou verificando o extr"
type textarea "x"
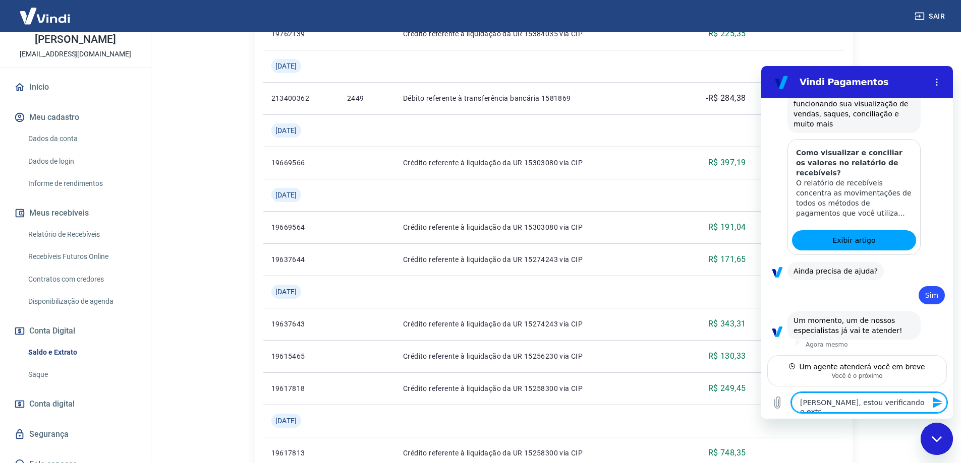
type textarea "Ola, estou verificando o extra"
type textarea "x"
type textarea "Ola, estou verificando o extrat"
type textarea "x"
type textarea "Ola, estou verificando o extrato"
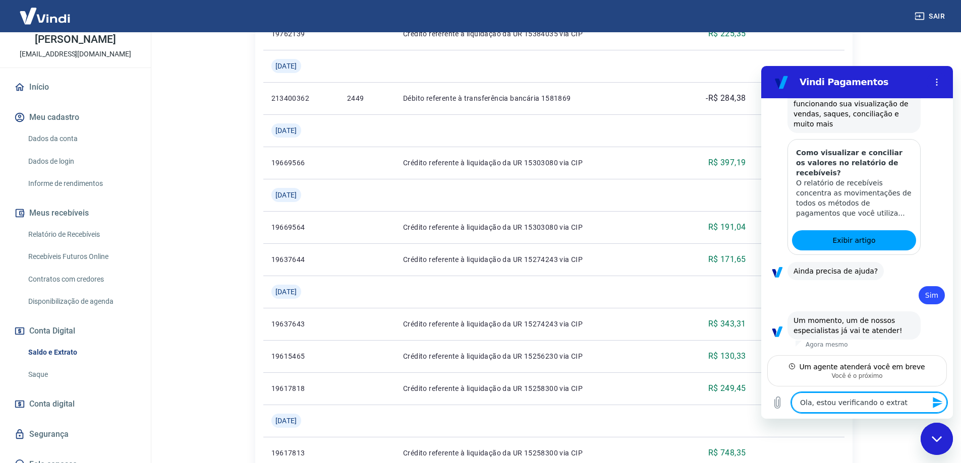
type textarea "x"
type textarea "Ola, estou verificando o extrato"
type textarea "x"
type textarea "Ola, estou verificando o extrato e"
type textarea "x"
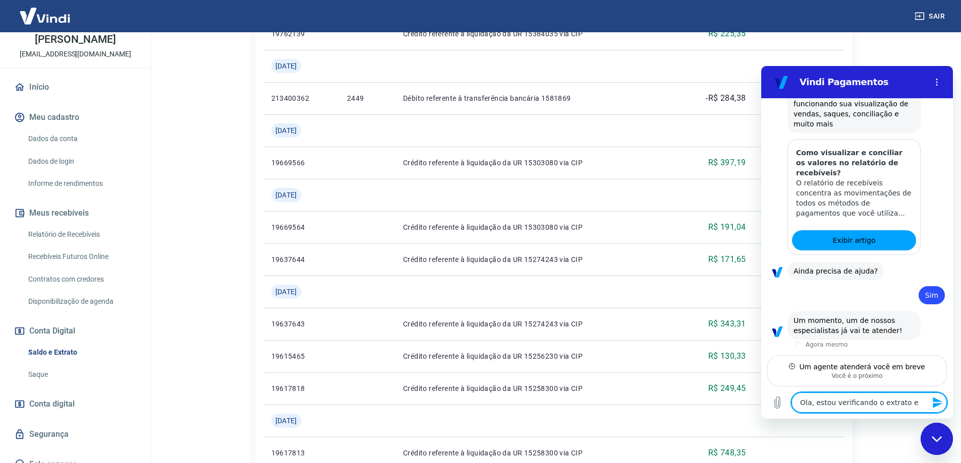
type textarea "Ola, estou verificando o extrato e"
type textarea "x"
type textarea "Ola, estou verificando o extrato e t"
type textarea "x"
type textarea "Ola, estou verificando o extrato e to"
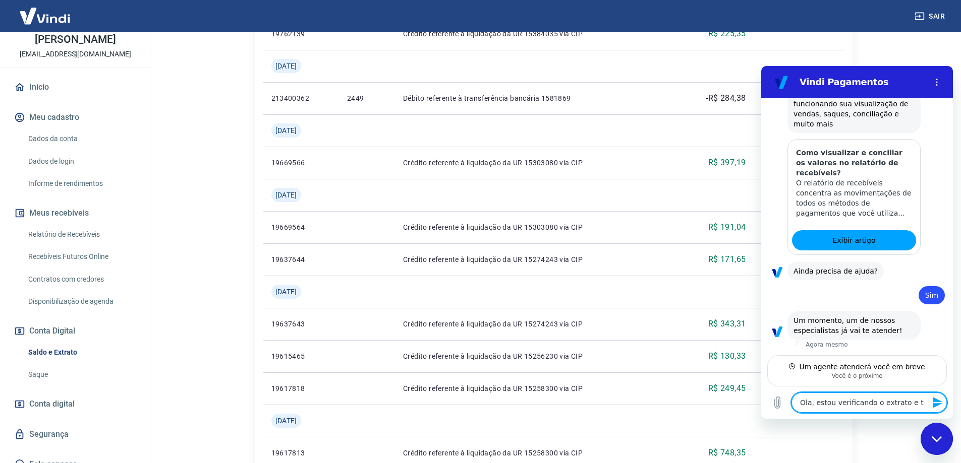
type textarea "x"
type textarea "Ola, estou verificando o extrato e tom"
type textarea "x"
type textarea "Ola, estou verificando o extrato e to"
type textarea "x"
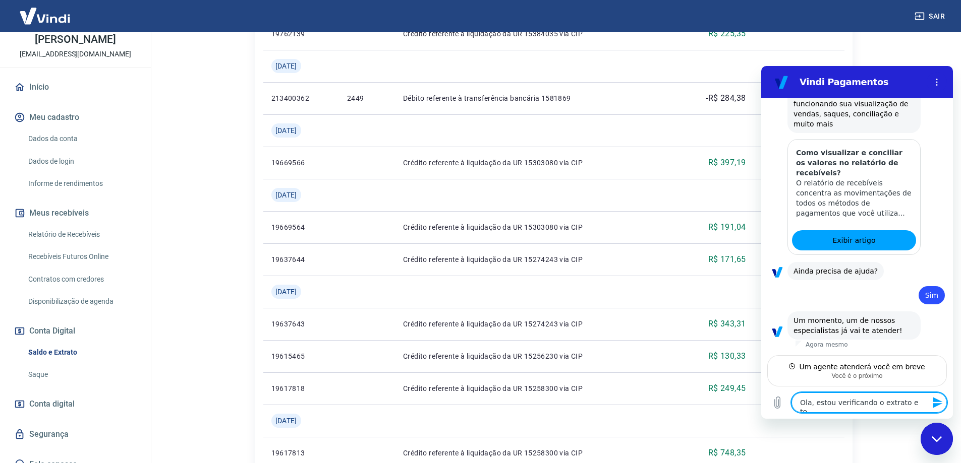
type textarea "Ola, estou verificando o extrato e tod"
type textarea "x"
type textarea "Ola, estou verificando o extrato e todo"
type textarea "x"
type textarea "Ola, estou verificando o extrato e todo"
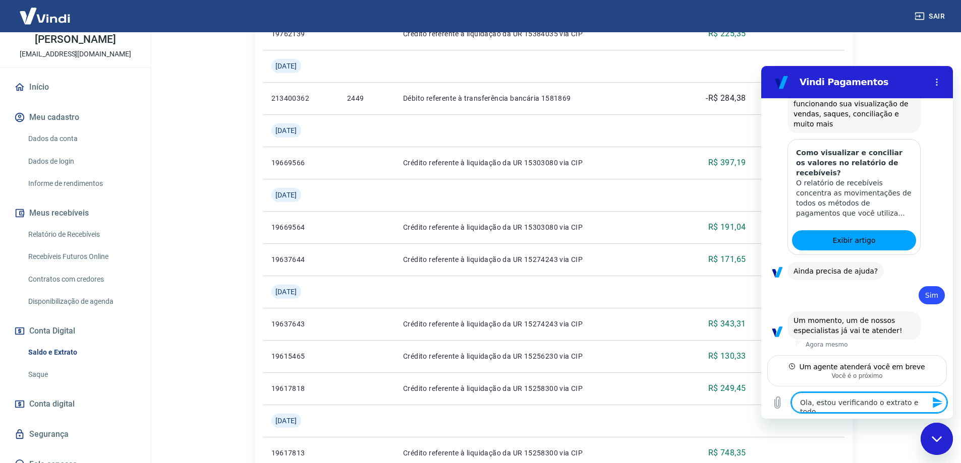
type textarea "x"
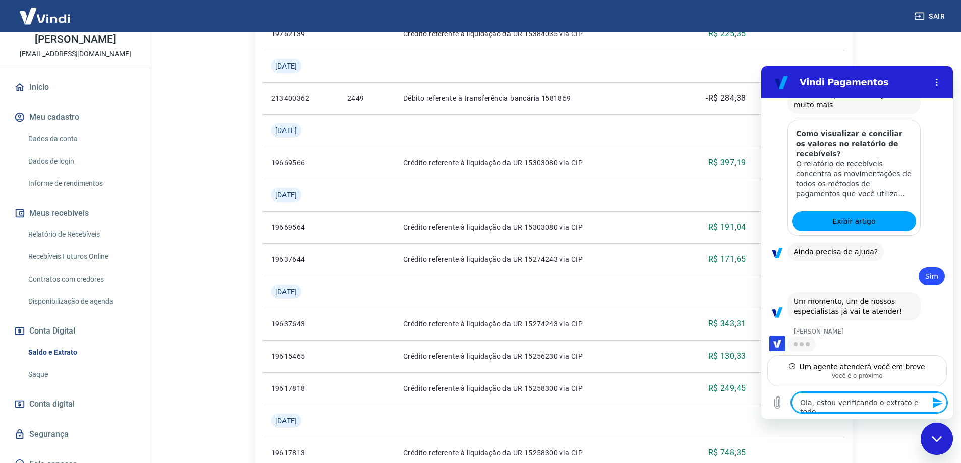
type textarea "Ola, estou verificando o extrato e todo m"
type textarea "x"
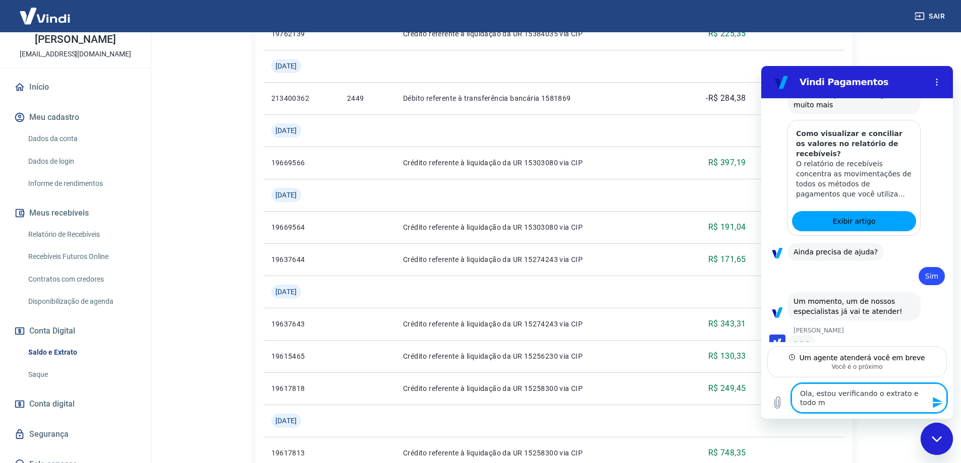
scroll to position [911, 0]
type textarea "Ola, estou verificando o extrato e todo me"
type textarea "x"
type textarea "Ola, estou verificando o extrato e todo mee"
type textarea "x"
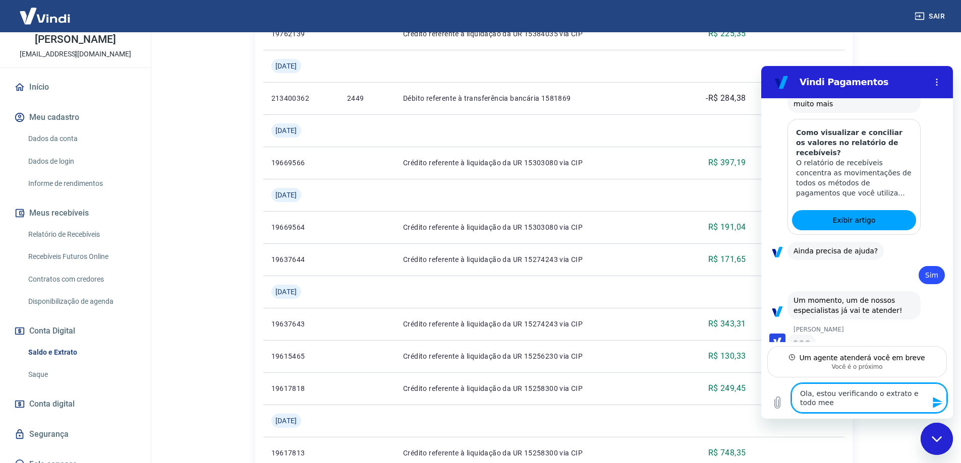
type textarea "Ola, estou verificando o extrato e todo mees"
type textarea "x"
type textarea "Ola, estou verificando o extrato e todo mees"
type textarea "x"
type textarea "Ola, estou verificando o extrato e todo mees"
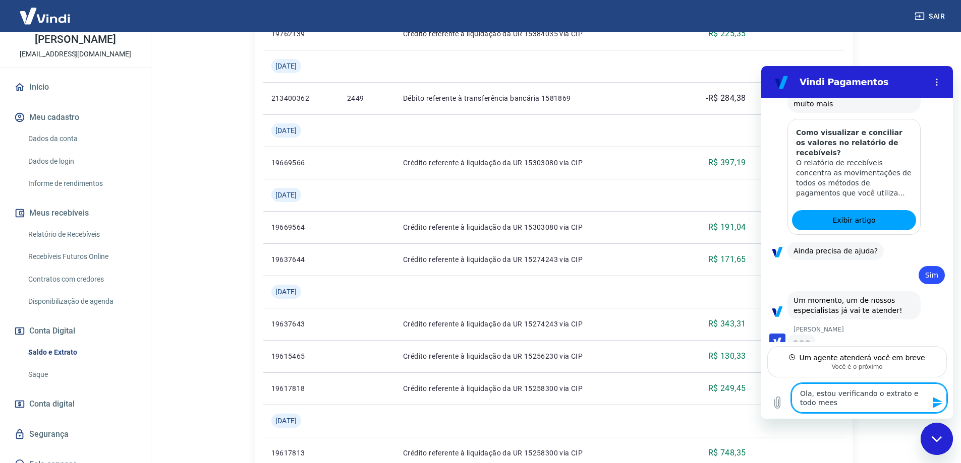
type textarea "x"
type textarea "Ola, estou verificando o extrato e todo mee"
type textarea "x"
type textarea "Ola, estou verificando o extrato e todo me"
type textarea "x"
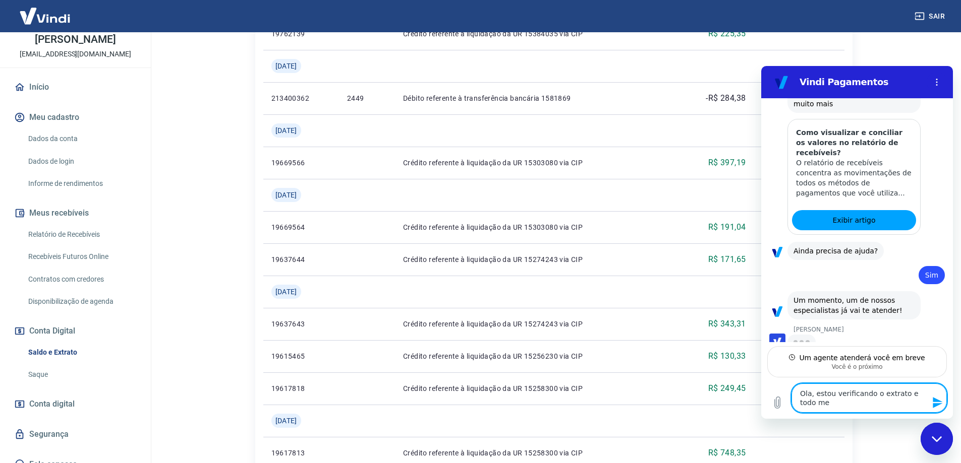
type textarea "Ola, estou verificando o extrato e todo mes"
type textarea "x"
type textarea "Ola, estou verificando o extrato e todo mes"
type textarea "x"
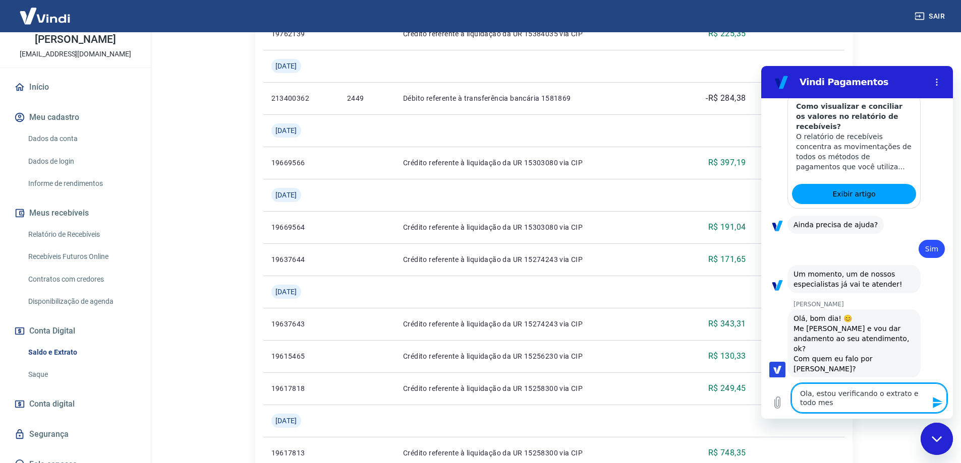
type textarea "Ola, estou verificando o extrato e todo mes e"
type textarea "x"
type textarea "Ola, estou verificando o extrato e todo mes es"
type textarea "x"
type textarea "Ola, estou verificando o extrato e todo mes est"
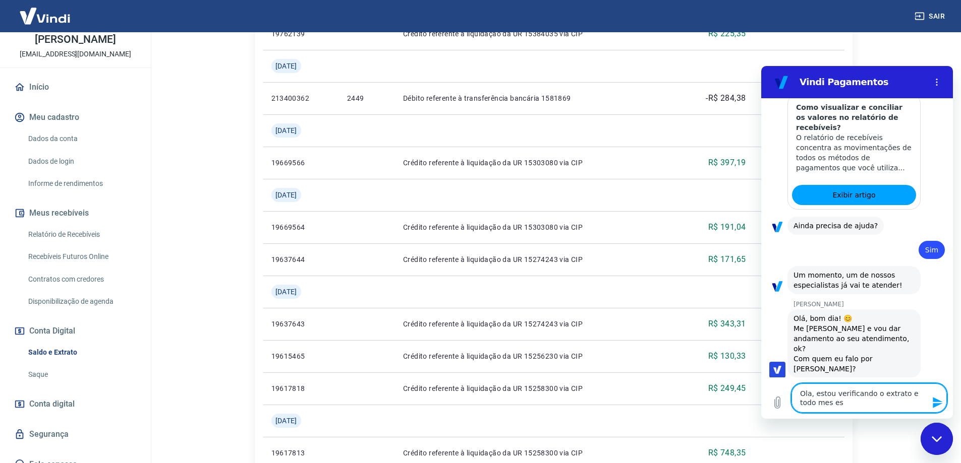
type textarea "x"
type textarea "Ola, estou verificando o extrato e todo mes esta"
type textarea "x"
type textarea "Ola, estou verificando o extrato e todo mes esta"
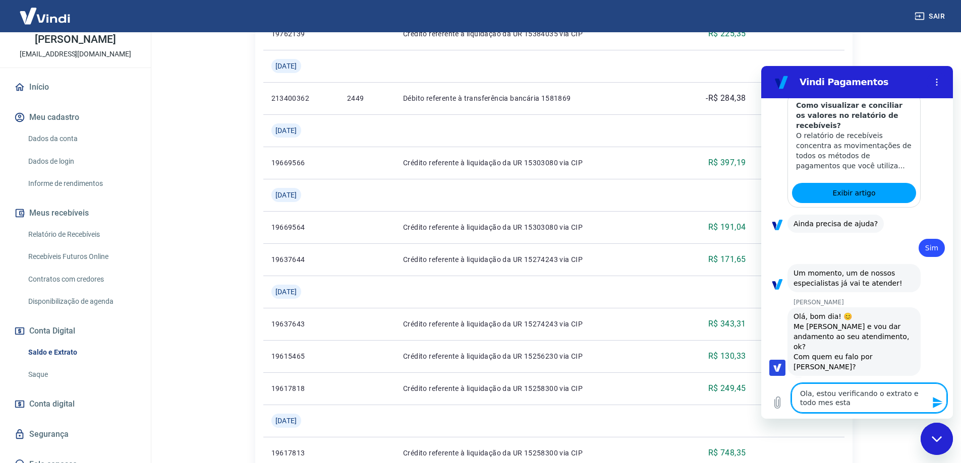
type textarea "x"
type textarea "Ola, estou verificando o extrato e todo mes esta s"
type textarea "x"
type textarea "Ola, estou verificando o extrato e todo mes esta se"
type textarea "x"
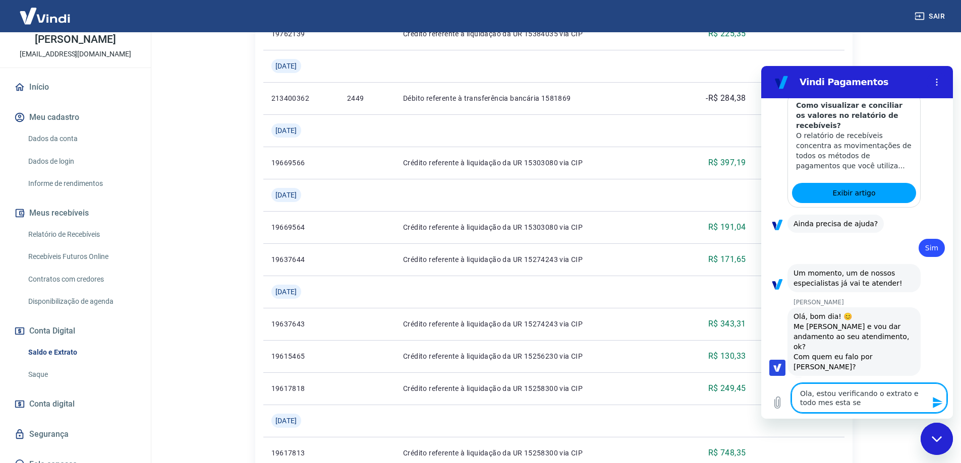
type textarea "Ola, estou verificando o extrato e todo mes esta sen"
type textarea "x"
type textarea "Ola, estou verificando o extrato e todo mes esta send"
type textarea "x"
type textarea "Ola, estou verificando o extrato e todo mes esta sendo"
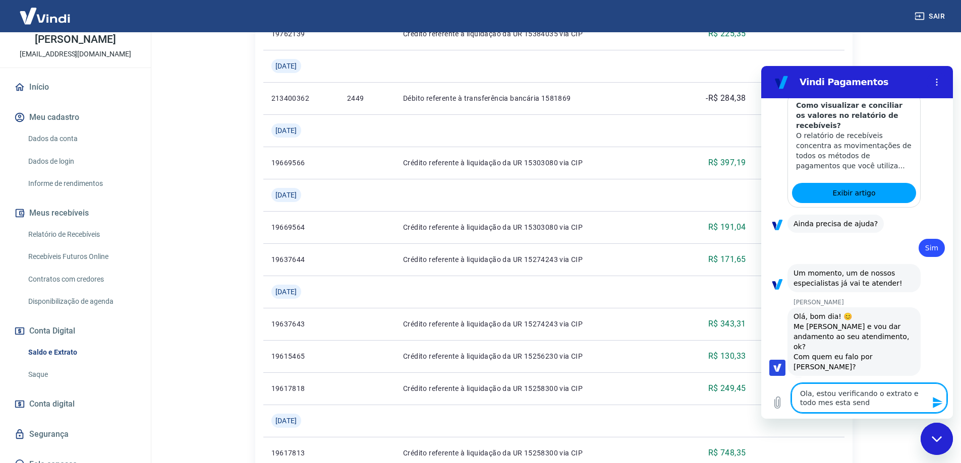
type textarea "x"
type textarea "Ola, estou verificando o extrato e todo mes esta sendo"
type textarea "x"
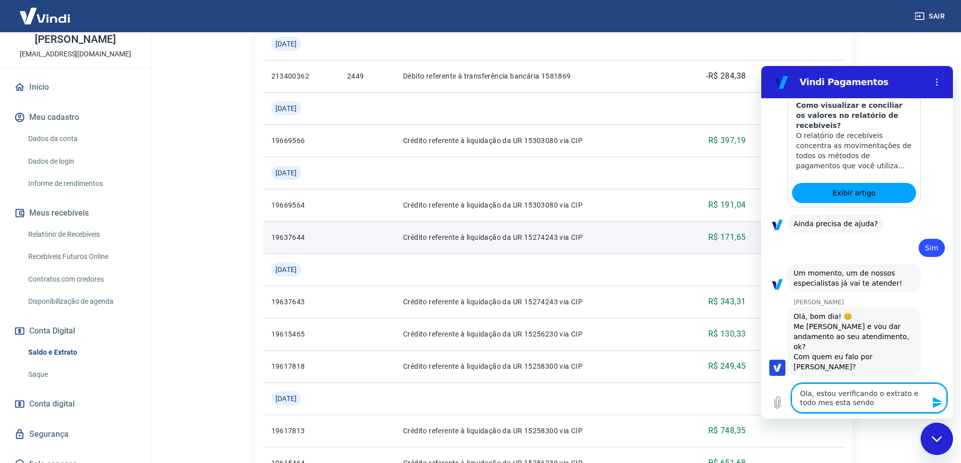
scroll to position [605, 0]
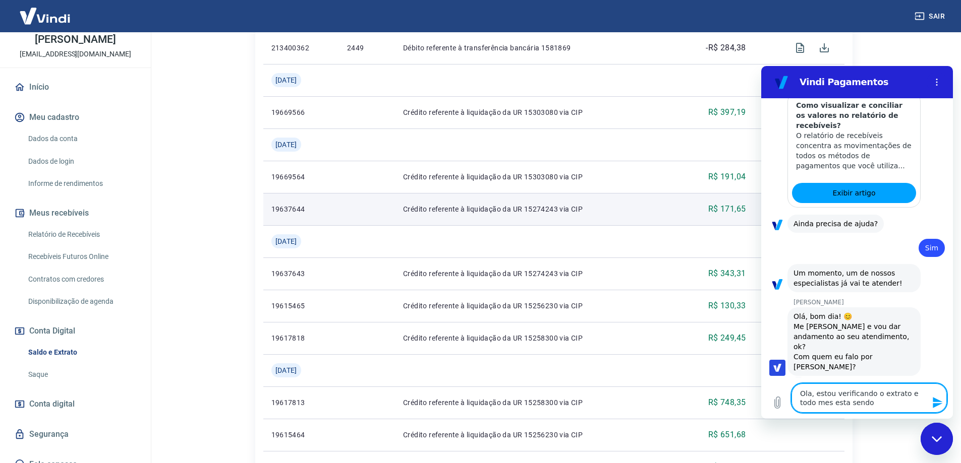
type textarea "Ola, estou verificando o extrato e todo mes esta sendo"
type textarea "x"
type textarea "Ola, estou verificando o extrato e todo mes esta send"
type textarea "x"
type textarea "Ola, estou verificando o extrato e todo mes esta sen"
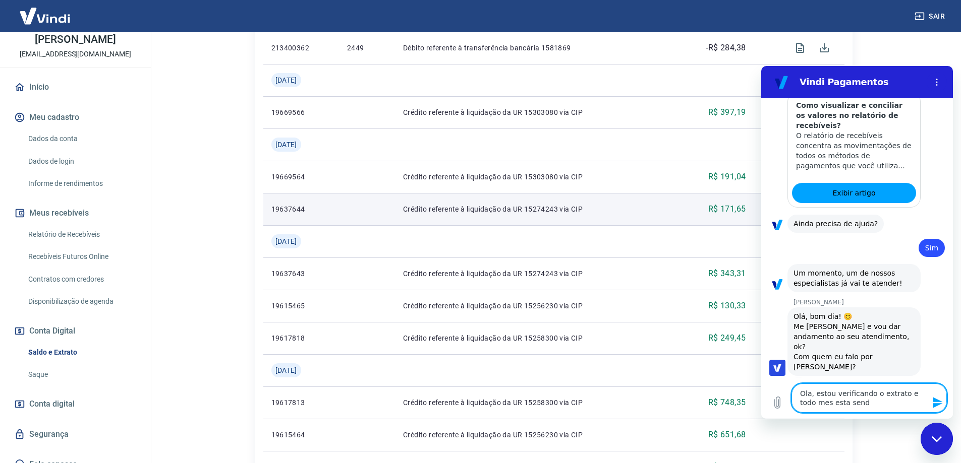
type textarea "x"
type textarea "Ola, estou verificando o extrato e todo mes esta se"
type textarea "x"
type textarea "Ola, estou verificando o extrato e todo mes esta s"
type textarea "x"
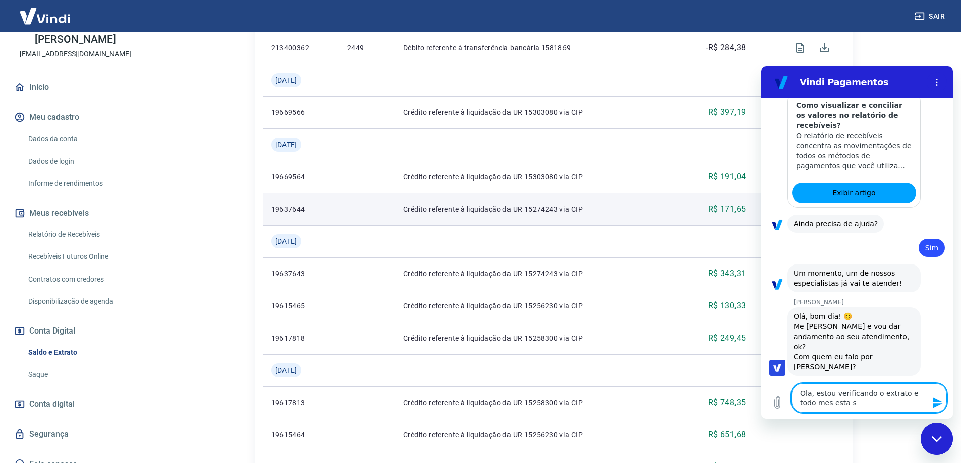
type textarea "Ola, estou verificando o extrato e todo mes esta"
type textarea "x"
type textarea "Ola, estou verificando o extrato e todo mes esta"
type textarea "x"
type textarea "Ola, estou verificando o extrato e todo mes est"
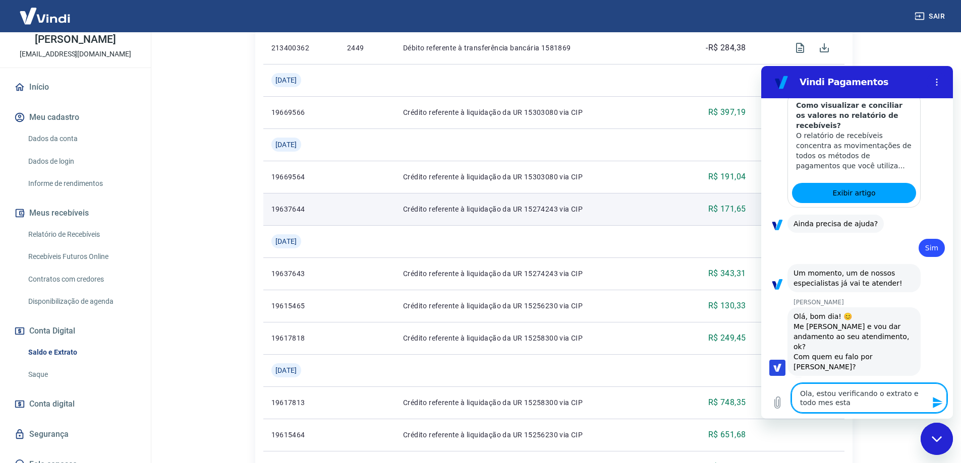
type textarea "x"
type textarea "Ola, estou verificando o extrato e todo mes es"
type textarea "x"
type textarea "Ola, estou verificando o extrato e todo mes e"
type textarea "x"
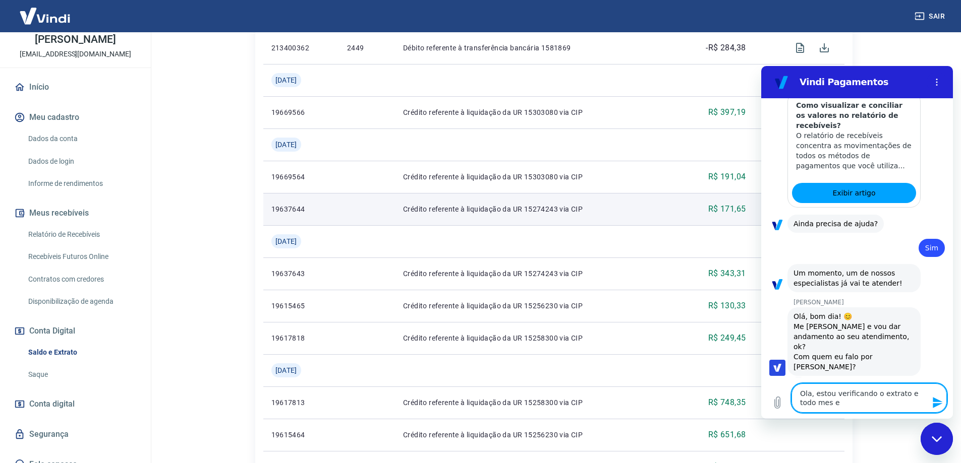
type textarea "Ola, estou verificando o extrato e todo mes"
type textarea "x"
type textarea "Ola, estou verificando o extrato e todo mes t"
type textarea "x"
type textarea "Ola, estou verificando o extrato e todo mes te"
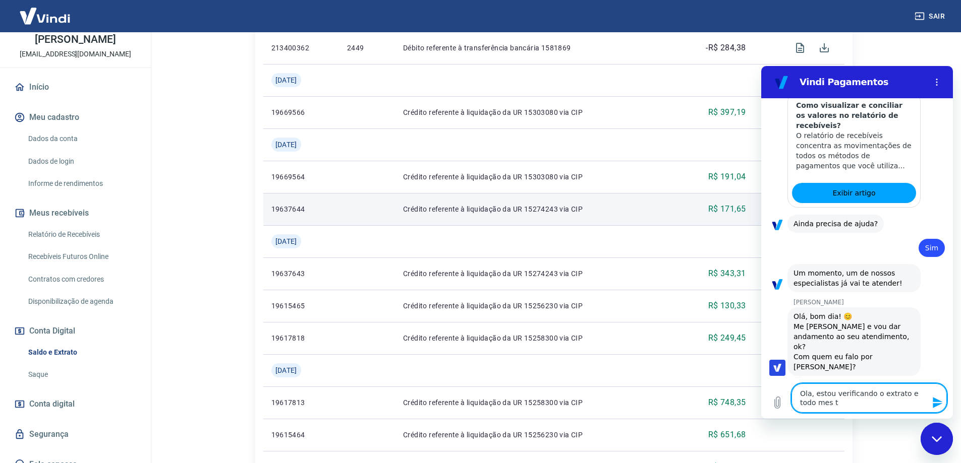
type textarea "x"
type textarea "Ola, estou verificando o extrato e todo mes ten"
type textarea "x"
type textarea "Ola, estou verificando o extrato e todo mes tend"
type textarea "x"
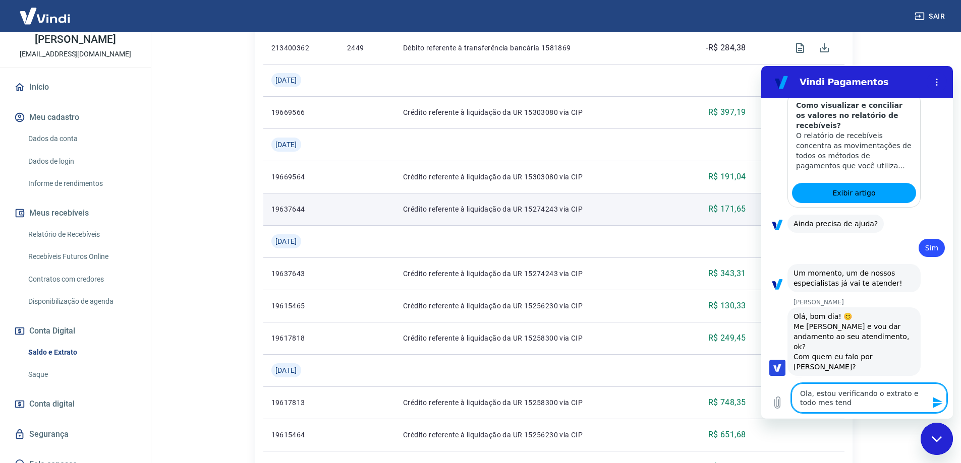
type textarea "Ola, estou verificando o extrato e todo mes tendo"
type textarea "x"
type textarea "Ola, estou verificando o extrato e todo mes tendo"
type textarea "x"
type textarea "Ola, estou verificando o extrato e todo mes tendo u"
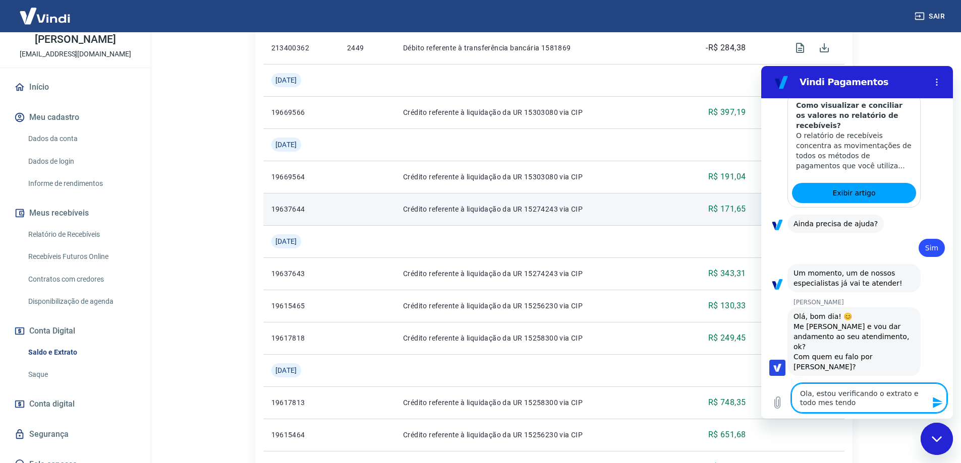
type textarea "x"
type textarea "Ola, estou verificando o extrato e todo mes tendo um"
type textarea "x"
type textarea "Ola, estou verificando o extrato e todo mes tendo uma"
type textarea "x"
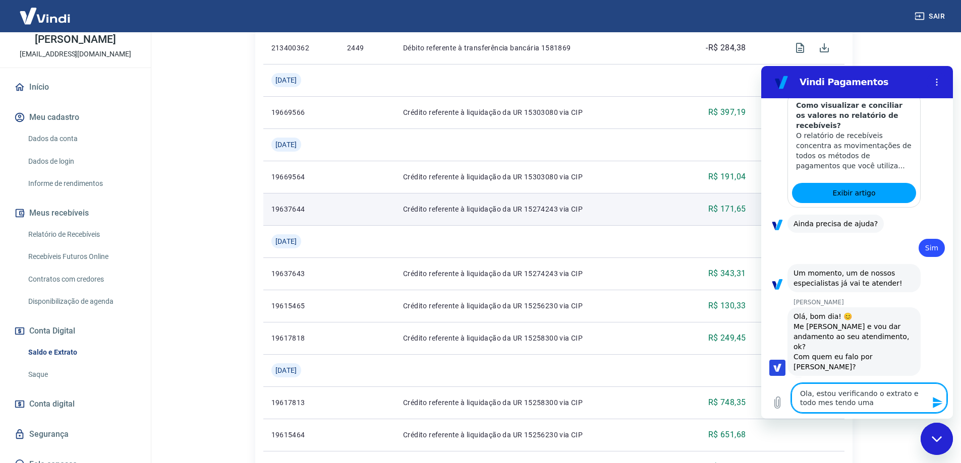
type textarea "Ola, estou verificando o extrato e todo mes tendo uma"
type textarea "x"
type textarea "Ola, estou verificando o extrato e todo mes tendo uma t"
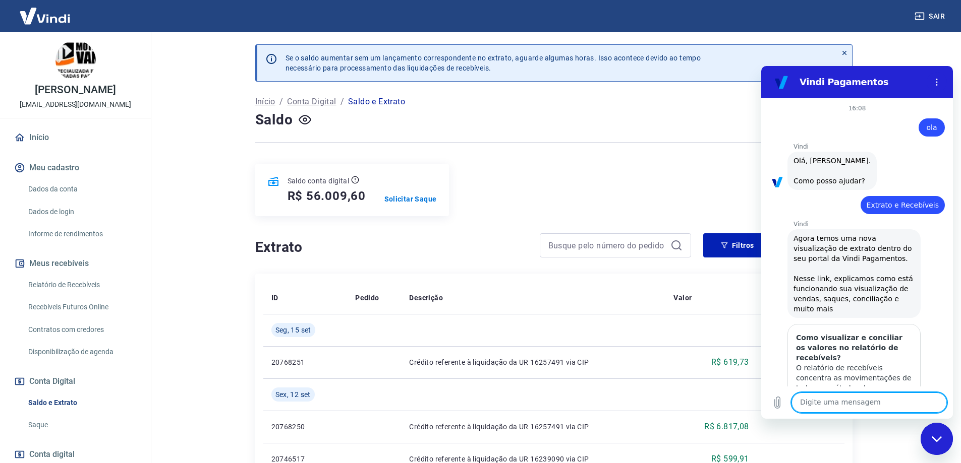
scroll to position [929, 0]
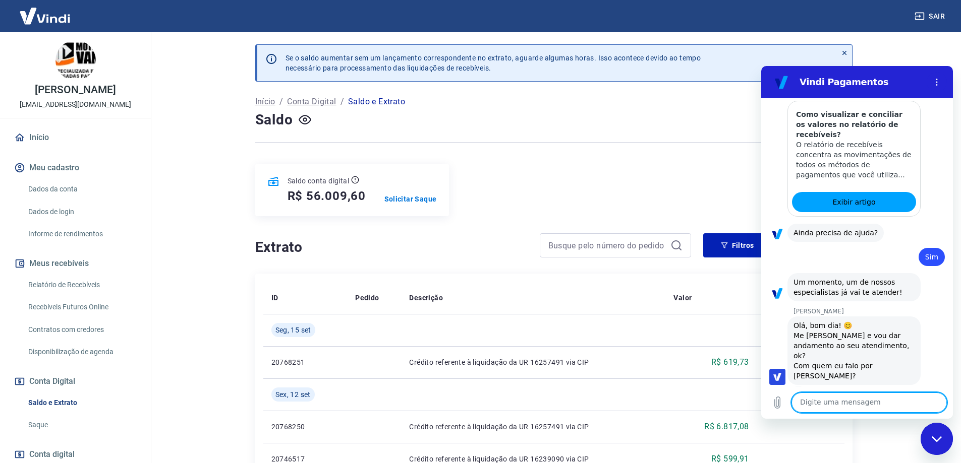
click at [822, 397] on textarea at bounding box center [868, 403] width 155 height 20
type textarea "rosiane"
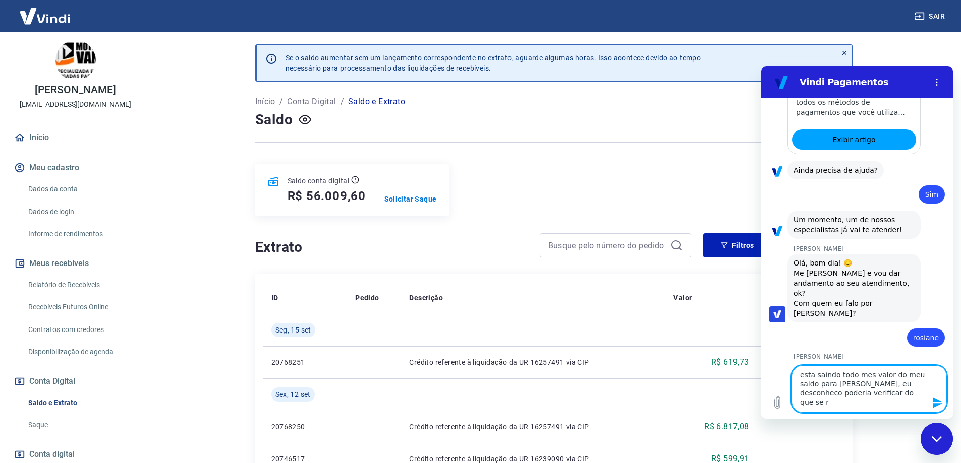
scroll to position [992, 0]
type textarea "esta saindo todo mes valor do meu saldo para reginaldo dultra., eu desconheco p…"
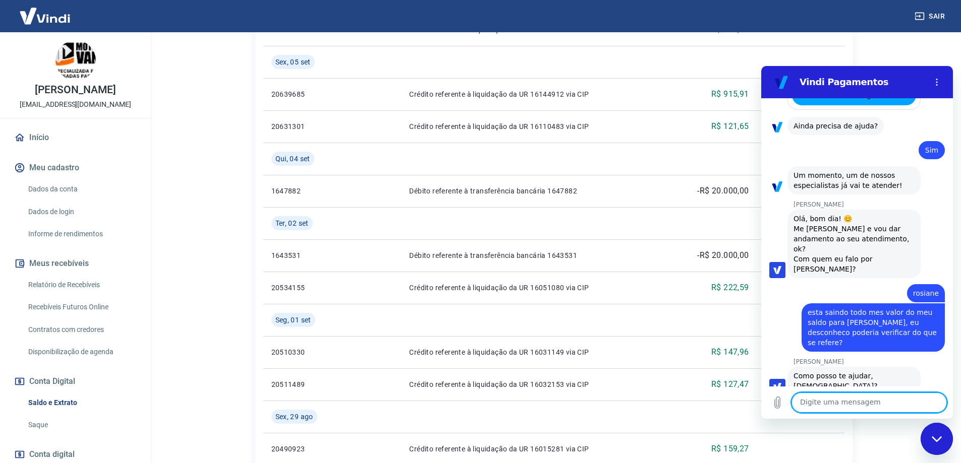
scroll to position [807, 0]
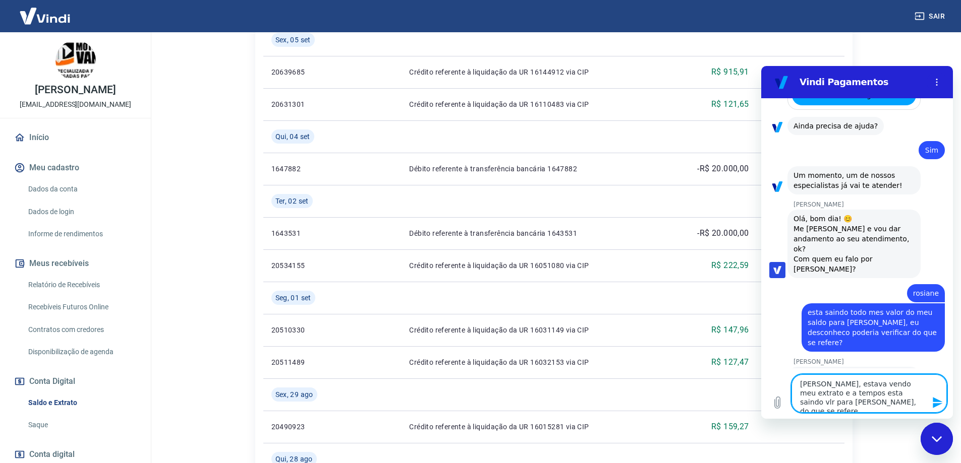
type textarea "sim Rosiane, estava vendo meu extrato e a tempos esta saindo vlr para Reginaldo…"
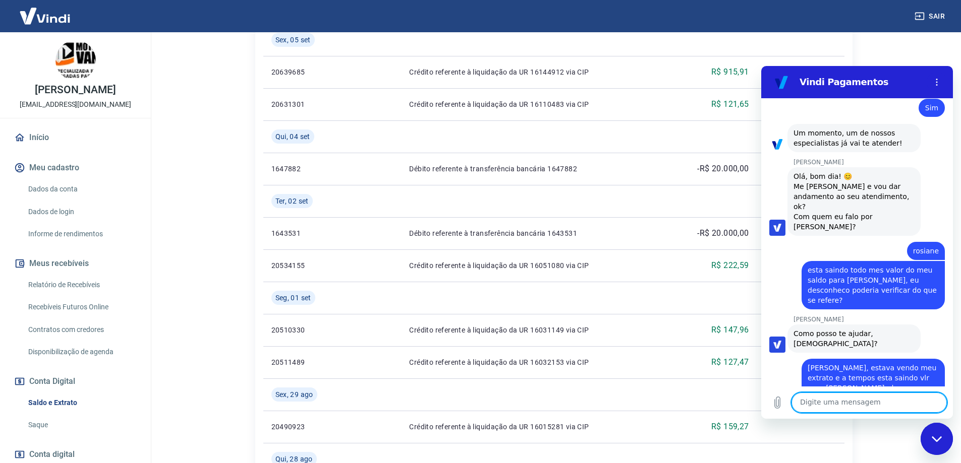
scroll to position [1081, 0]
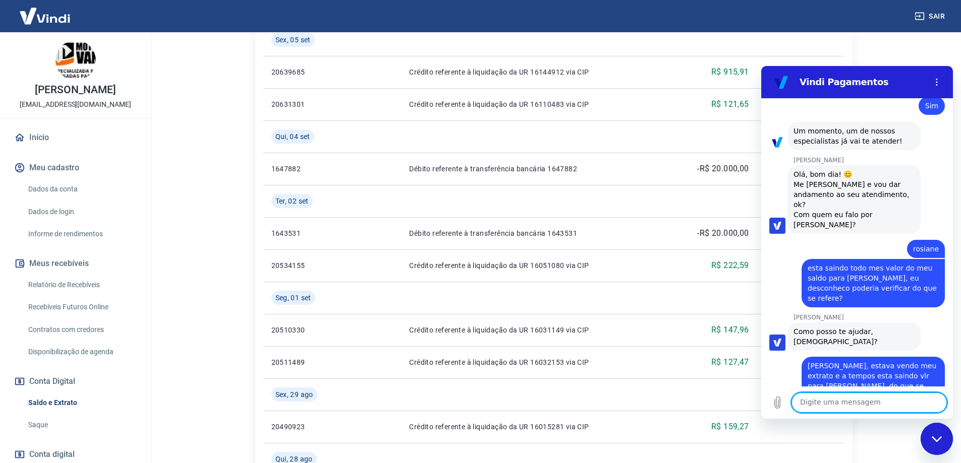
click at [935, 440] on icon "Fechar janela de mensagens" at bounding box center [936, 439] width 10 height 6
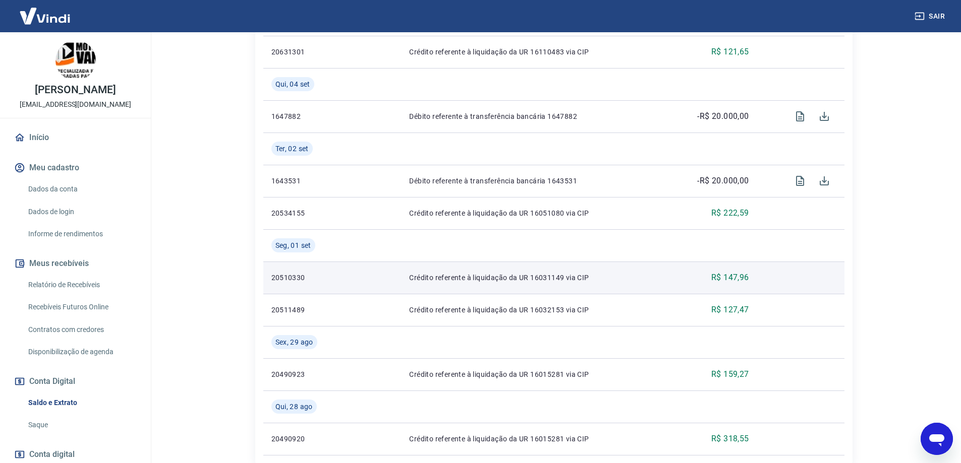
scroll to position [847, 0]
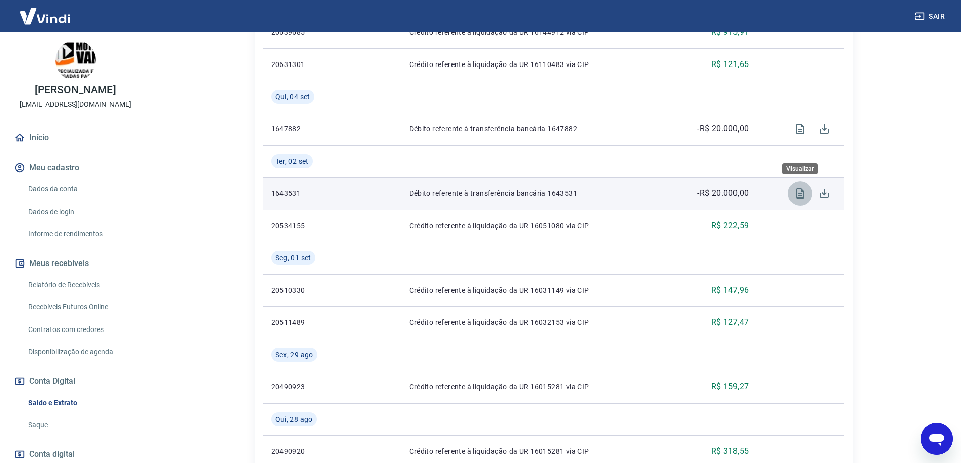
click at [800, 193] on icon "Visualizar" at bounding box center [800, 194] width 12 height 12
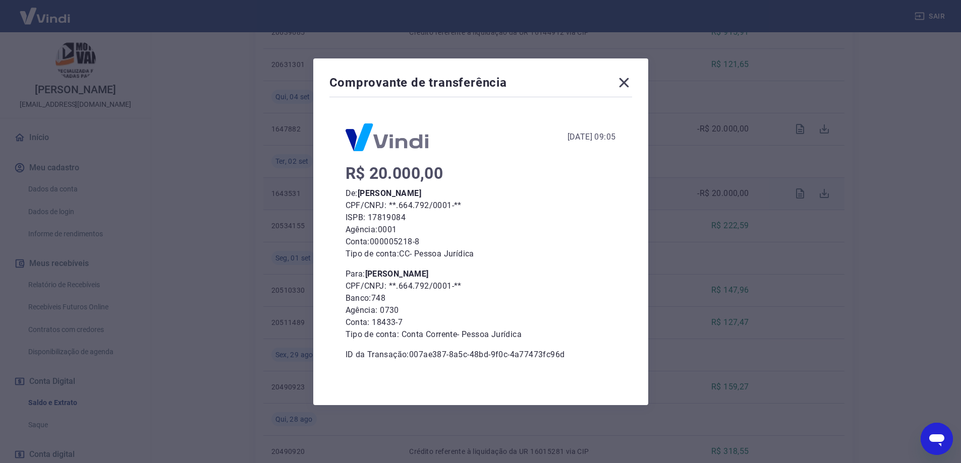
click at [626, 81] on icon at bounding box center [624, 83] width 10 height 10
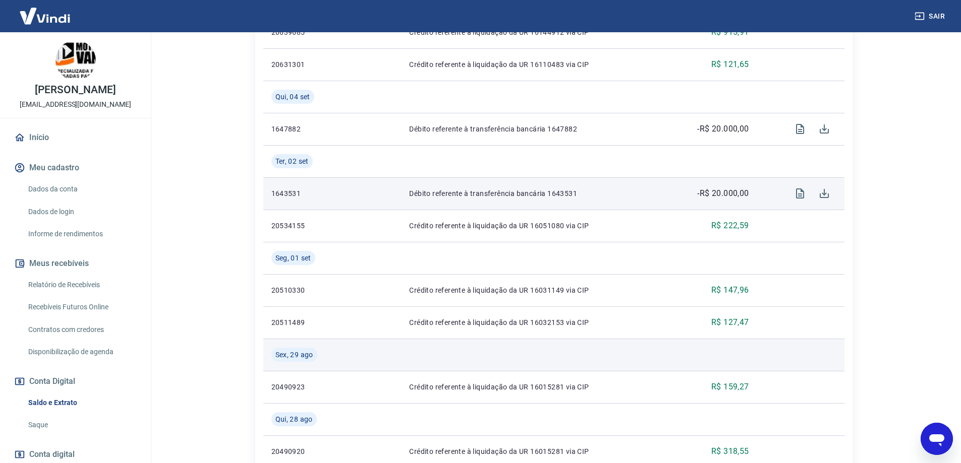
scroll to position [948, 0]
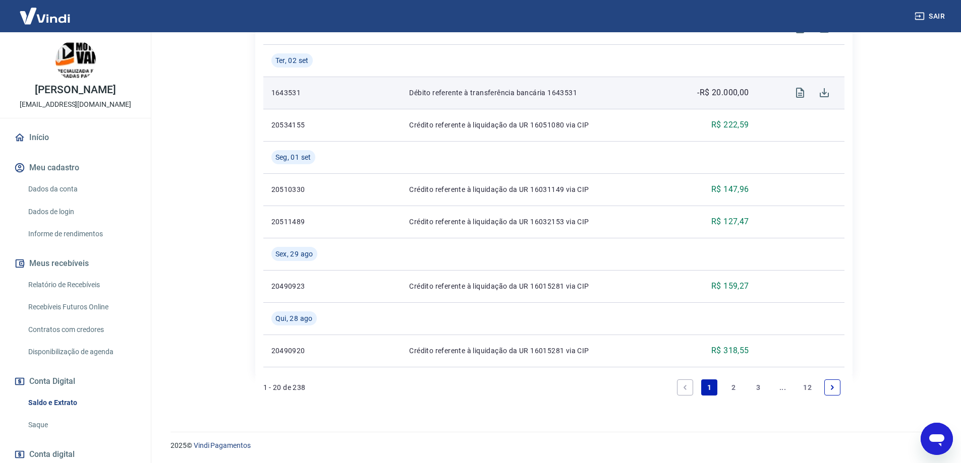
click at [733, 389] on link "2" at bounding box center [734, 388] width 16 height 16
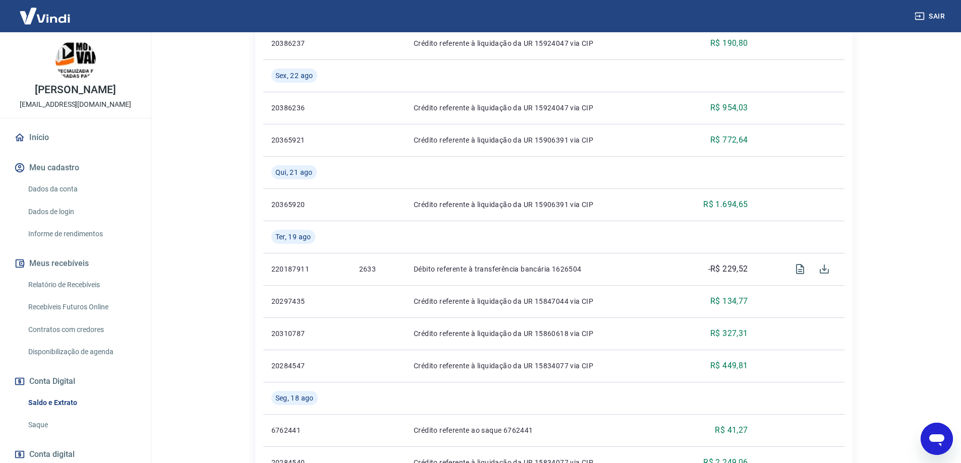
scroll to position [555, 0]
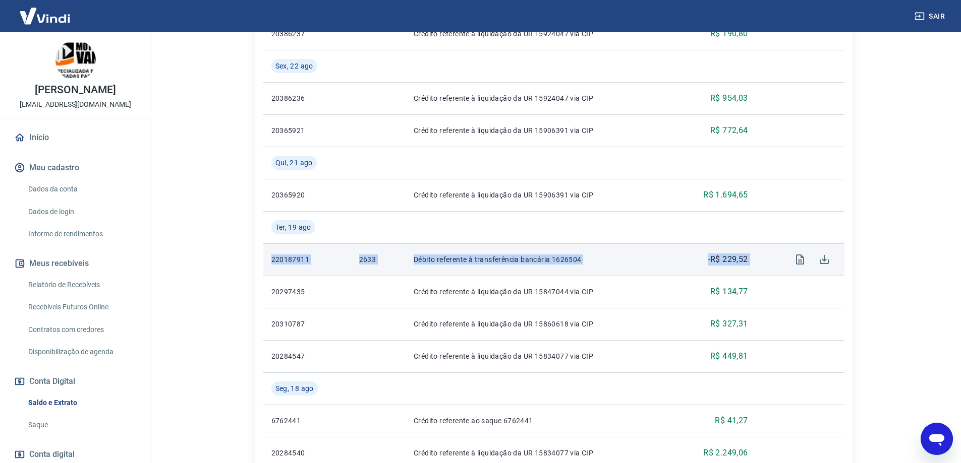
drag, startPoint x: 272, startPoint y: 260, endPoint x: 768, endPoint y: 265, distance: 496.3
click at [768, 265] on tr "220187911 2633 Débito referente à transferência bancária 1626504 -R$ 229,52" at bounding box center [553, 260] width 581 height 32
click at [825, 261] on icon "Download" at bounding box center [824, 259] width 9 height 9
copy tr "220187911 2633 Débito referente à transferência bancária 1626504 -R$ 229,52"
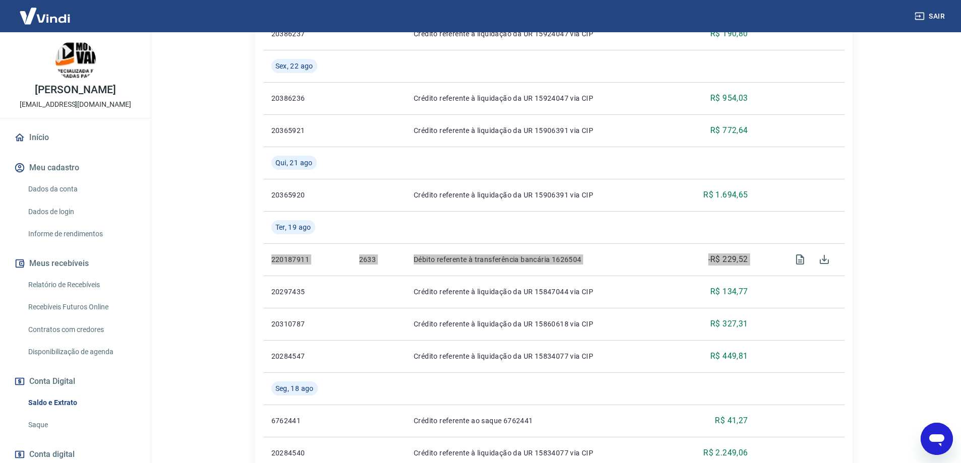
click at [943, 435] on icon "Abrir janela de mensagens" at bounding box center [936, 439] width 18 height 18
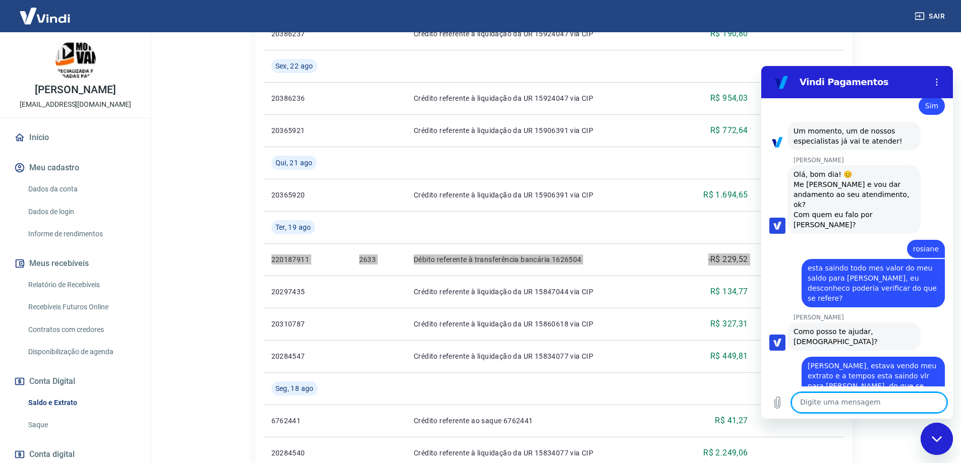
click at [854, 404] on textarea at bounding box center [868, 403] width 155 height 20
type textarea "220187911 2633 Débito referente à transferência bancária 1626504 -R$ 229,52"
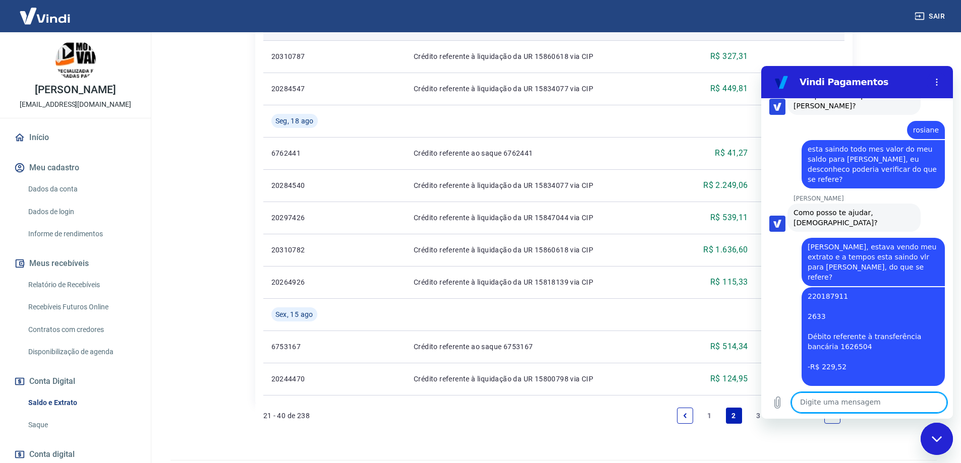
scroll to position [851, 0]
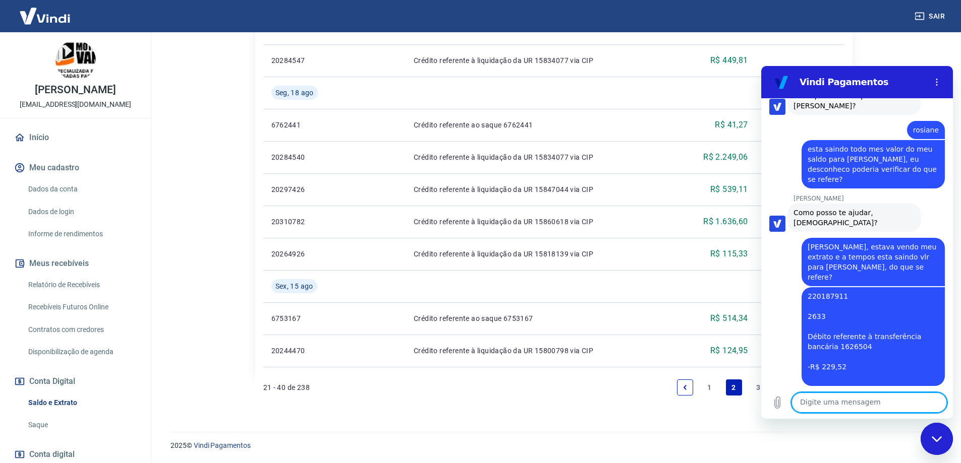
click at [942, 442] on icon "Fechar janela de mensagens" at bounding box center [936, 439] width 11 height 7
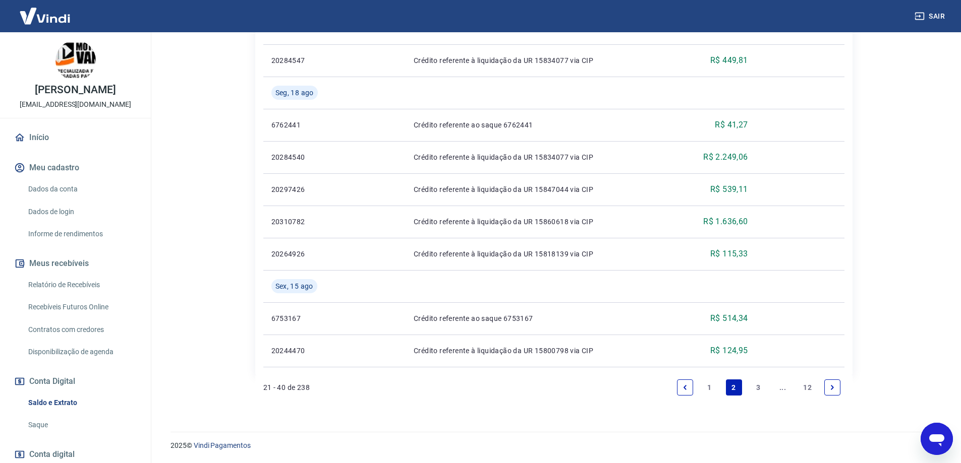
scroll to position [1201, 0]
click at [757, 391] on link "3" at bounding box center [758, 388] width 16 height 16
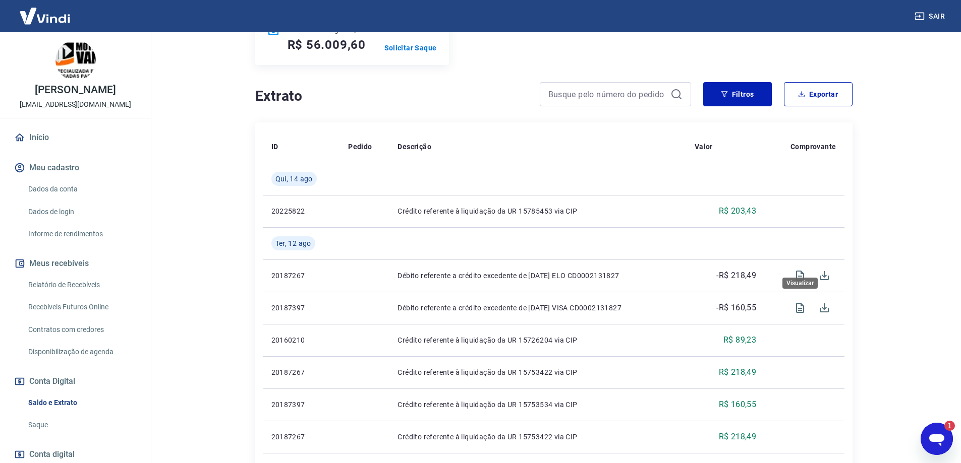
click at [799, 279] on div "Visualizar" at bounding box center [799, 283] width 35 height 11
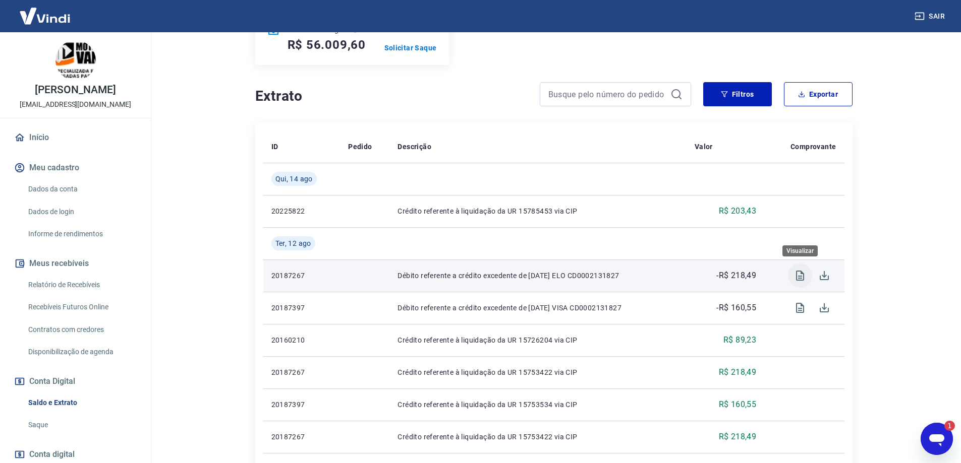
click at [797, 273] on icon "Visualizar" at bounding box center [800, 276] width 12 height 12
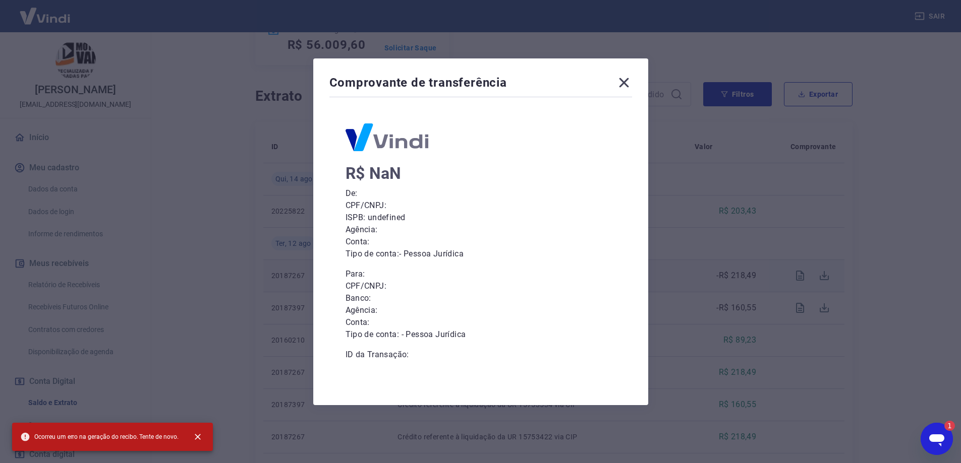
click at [626, 83] on icon at bounding box center [624, 83] width 16 height 16
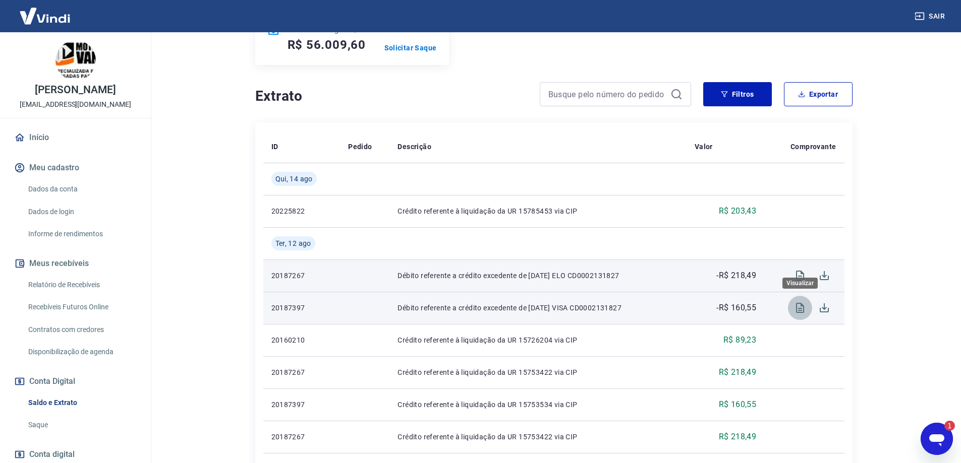
click at [800, 310] on icon "Visualizar" at bounding box center [800, 308] width 12 height 12
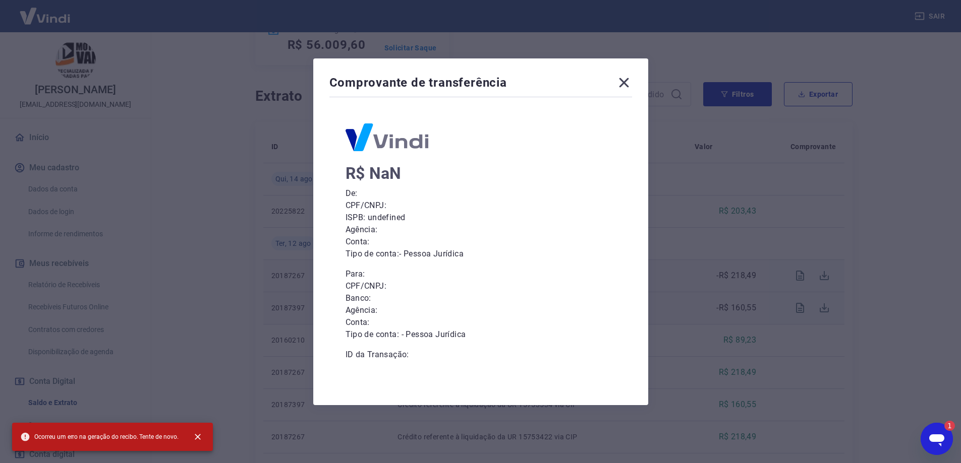
click at [628, 80] on icon at bounding box center [624, 83] width 16 height 16
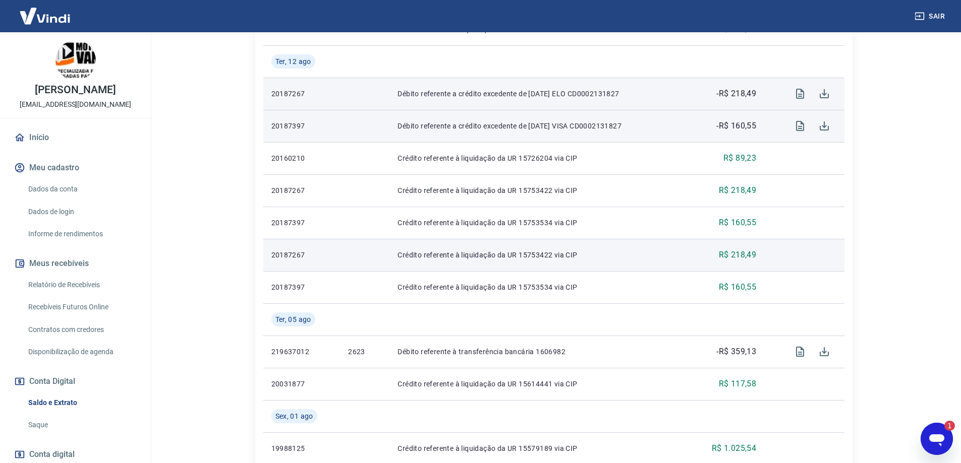
scroll to position [403, 0]
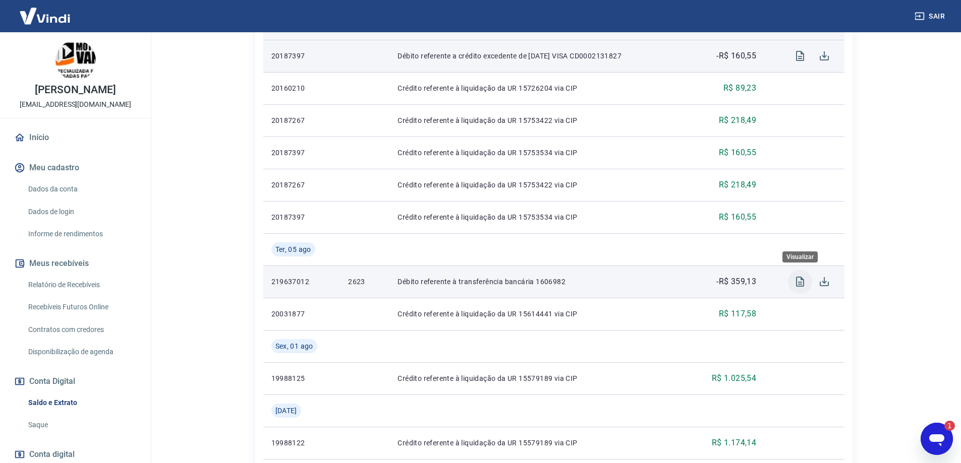
click at [803, 283] on icon "Visualizar" at bounding box center [800, 282] width 8 height 10
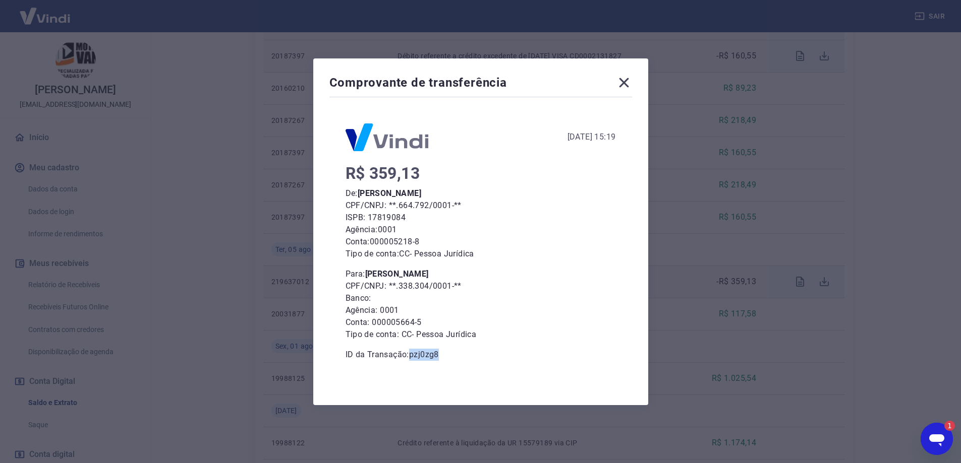
drag, startPoint x: 413, startPoint y: 355, endPoint x: 455, endPoint y: 355, distance: 42.4
click at [455, 355] on p "ID da Transação: pzj0zg8" at bounding box center [480, 355] width 270 height 12
click at [435, 359] on p "ID da Transação: pzj0zg8" at bounding box center [480, 355] width 270 height 12
drag, startPoint x: 416, startPoint y: 357, endPoint x: 449, endPoint y: 355, distance: 33.3
click at [449, 355] on p "ID da Transação: pzj0zg8" at bounding box center [480, 355] width 270 height 12
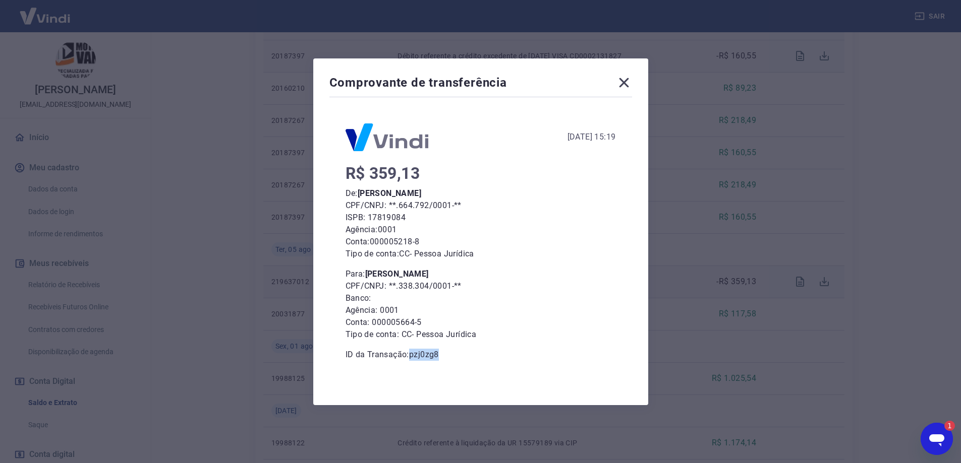
copy p "pzj0zg8"
click at [937, 441] on icon "Abrir janela de mensagens, 1 mensagem não lida" at bounding box center [936, 441] width 15 height 12
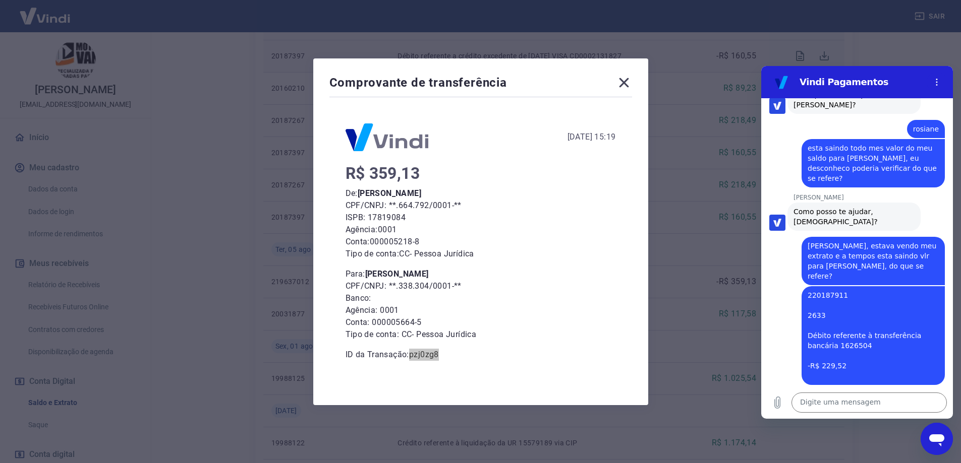
scroll to position [0, 0]
click at [628, 81] on icon at bounding box center [624, 83] width 10 height 10
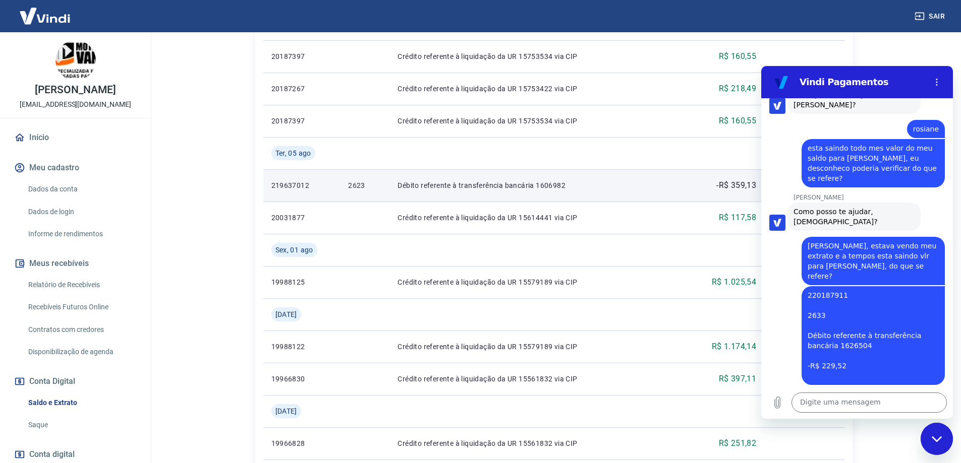
scroll to position [504, 0]
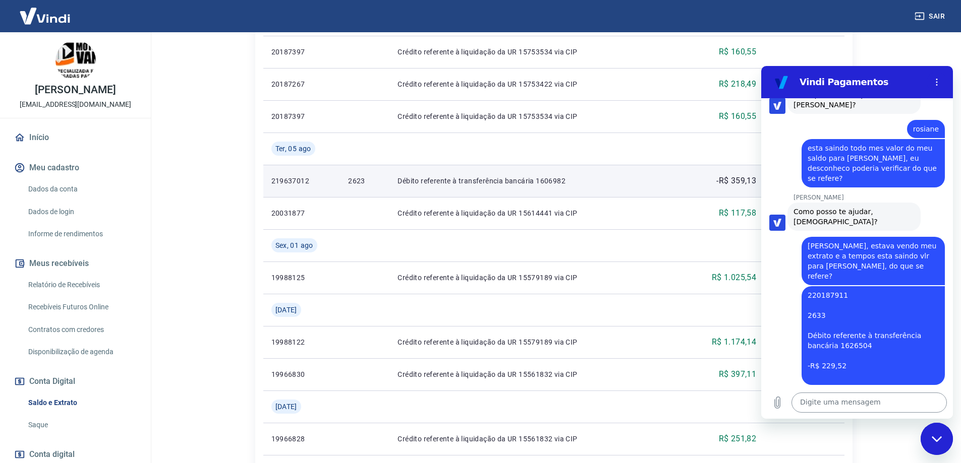
click at [853, 403] on textarea at bounding box center [868, 403] width 155 height 20
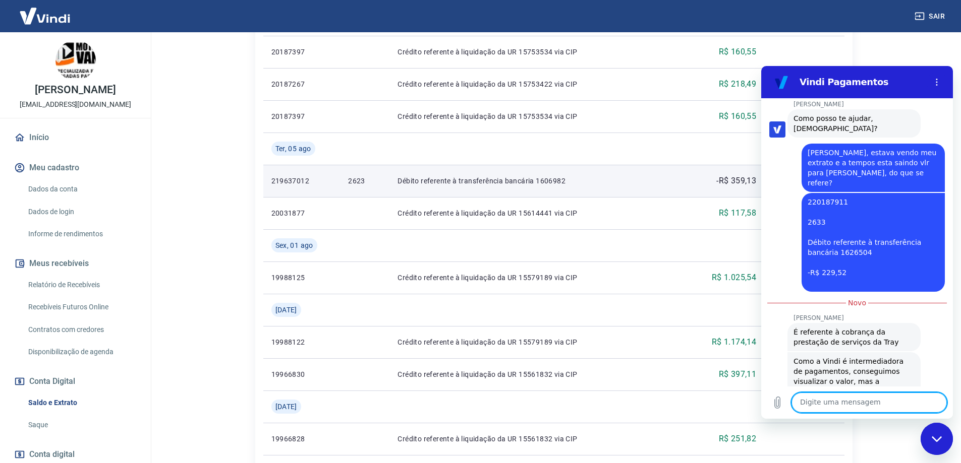
scroll to position [1300, 0]
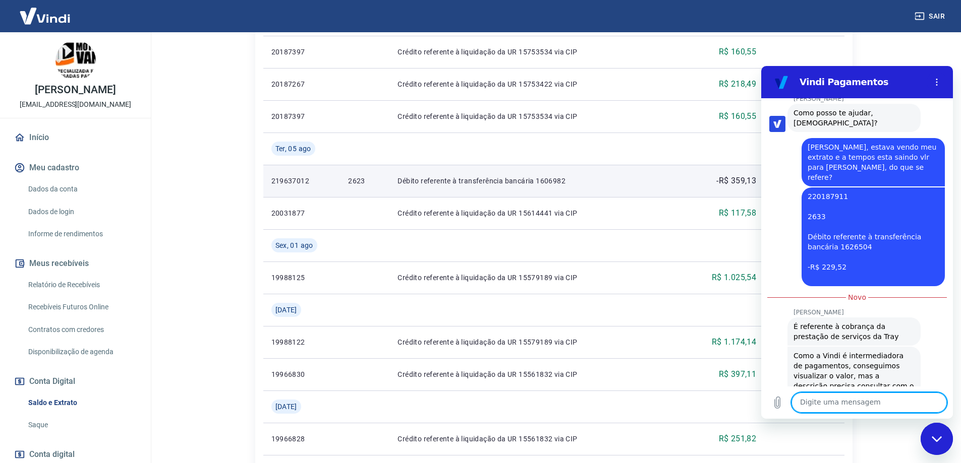
click at [827, 400] on textarea at bounding box center [868, 403] width 155 height 20
click at [848, 405] on textarea at bounding box center [868, 403] width 155 height 20
type textarea "entao Reginaldo Dultra e da Tray?"
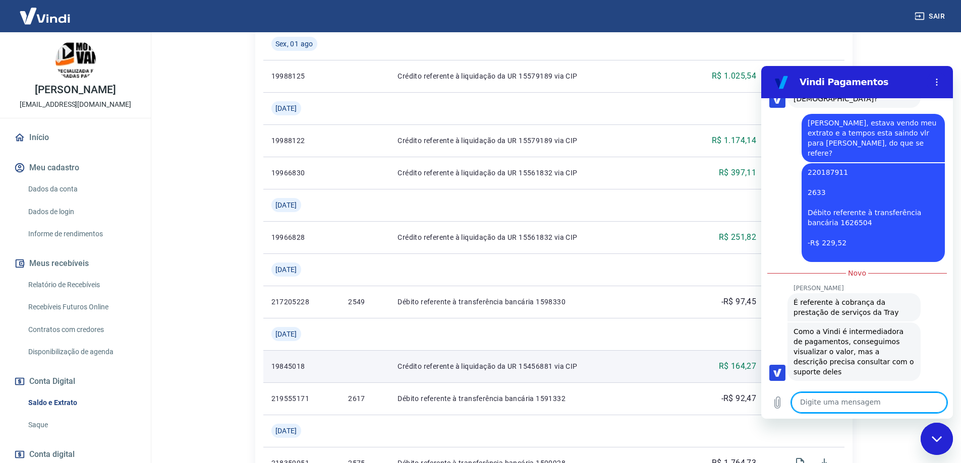
scroll to position [857, 0]
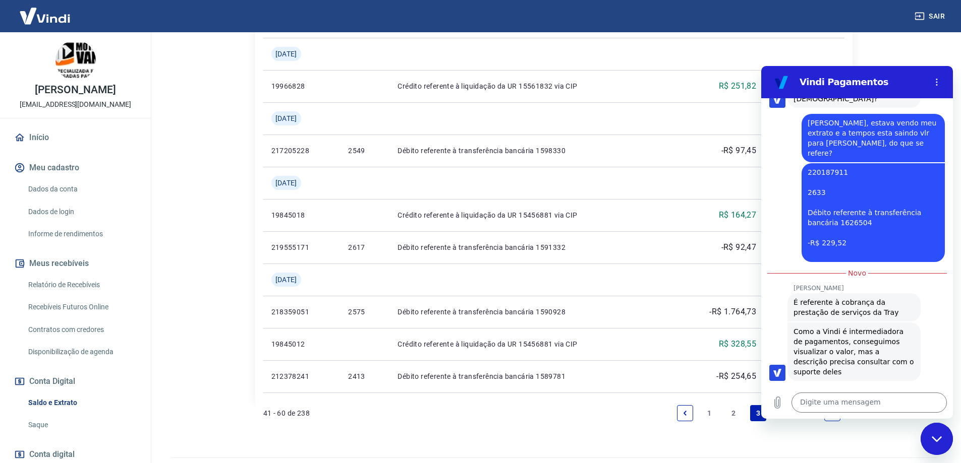
click at [934, 439] on icon "Fechar janela de mensagens" at bounding box center [936, 439] width 10 height 6
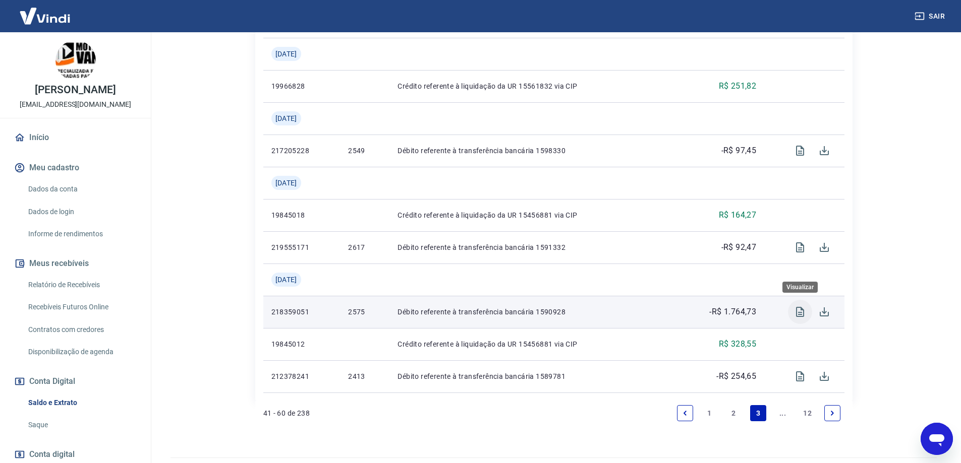
click at [800, 314] on icon "Visualizar" at bounding box center [800, 312] width 8 height 10
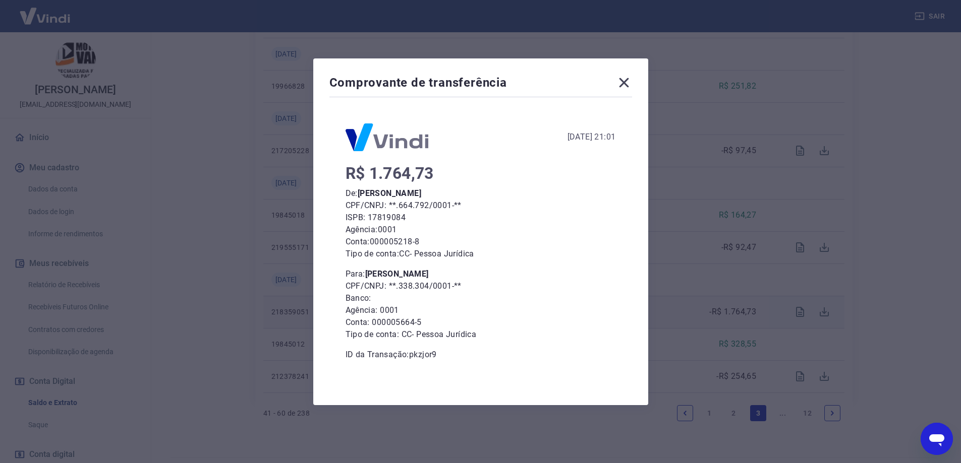
click at [626, 82] on icon at bounding box center [624, 83] width 10 height 10
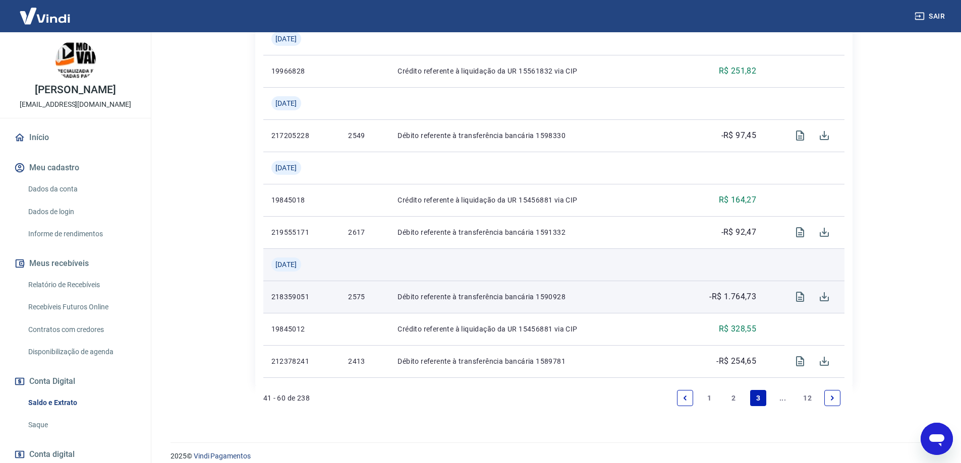
scroll to position [883, 0]
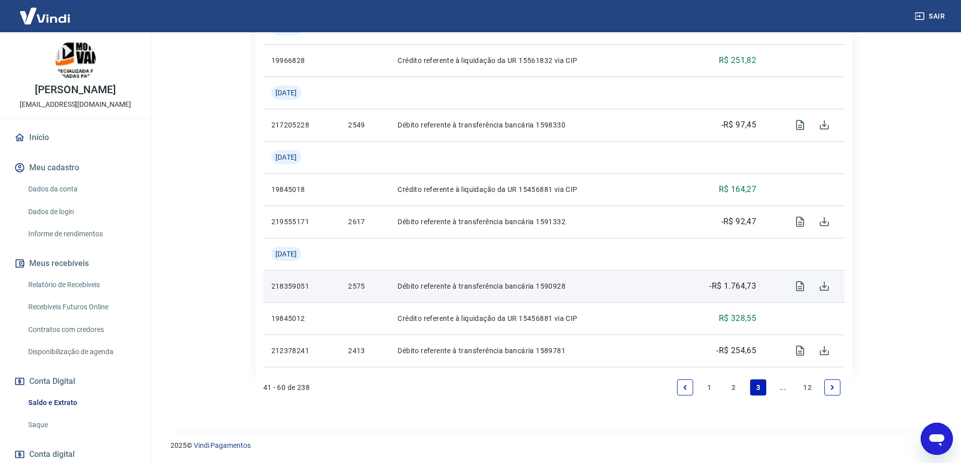
click at [940, 440] on icon "Abrir janela de mensagens" at bounding box center [936, 441] width 15 height 12
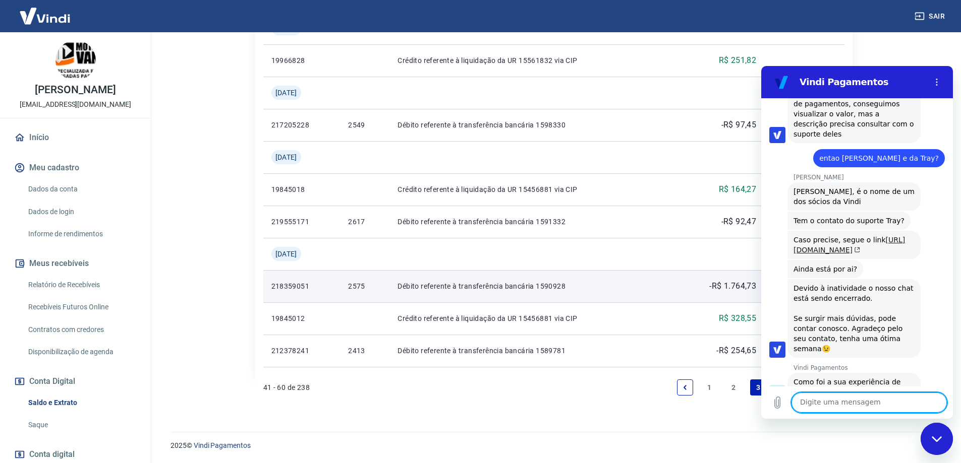
scroll to position [1545, 0]
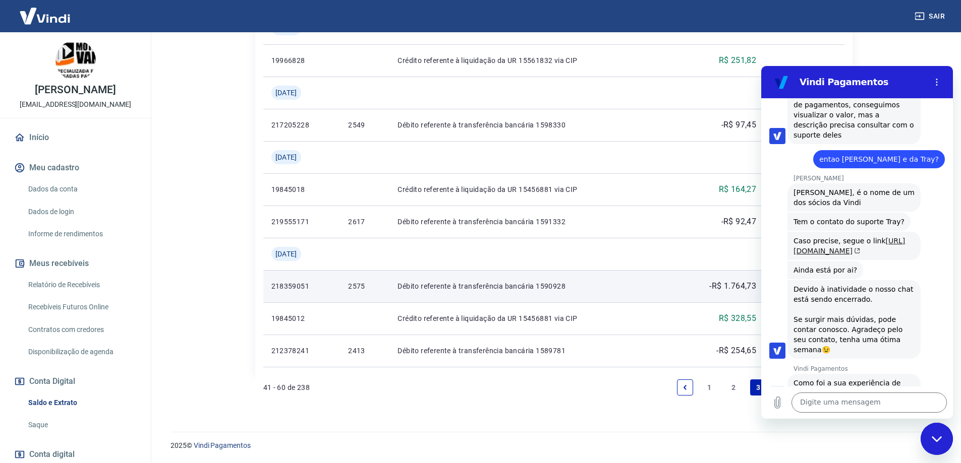
click at [802, 237] on link "https://basedeconhecimento.tray.com.br/hc/pt-br/articles/6743727654171-Como-ent…" at bounding box center [848, 246] width 111 height 18
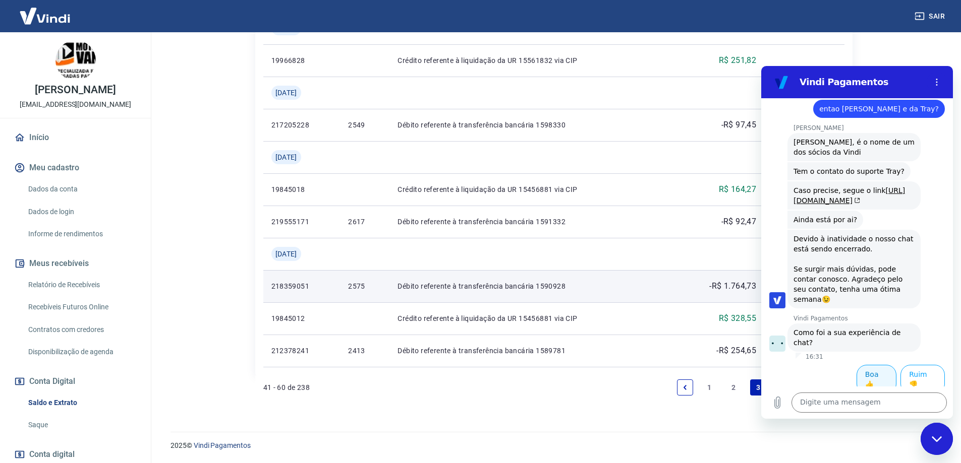
click at [862, 375] on button "Boa 👍" at bounding box center [876, 379] width 40 height 29
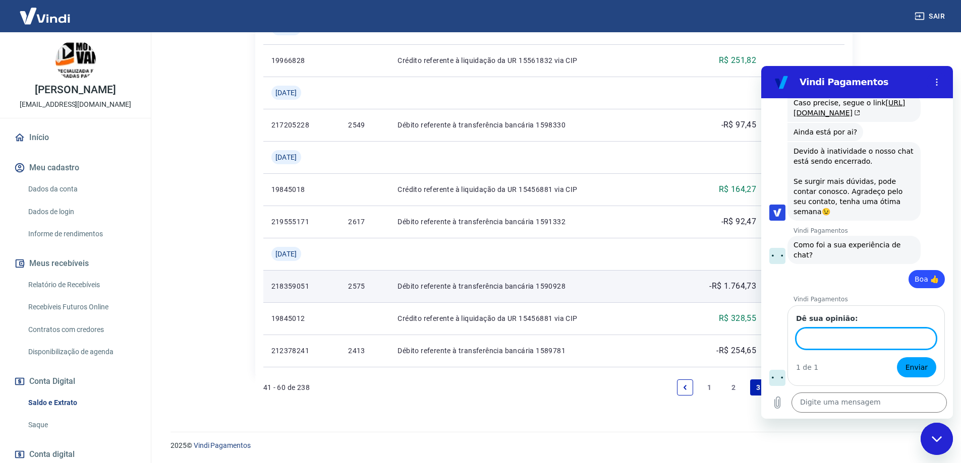
scroll to position [1682, 0]
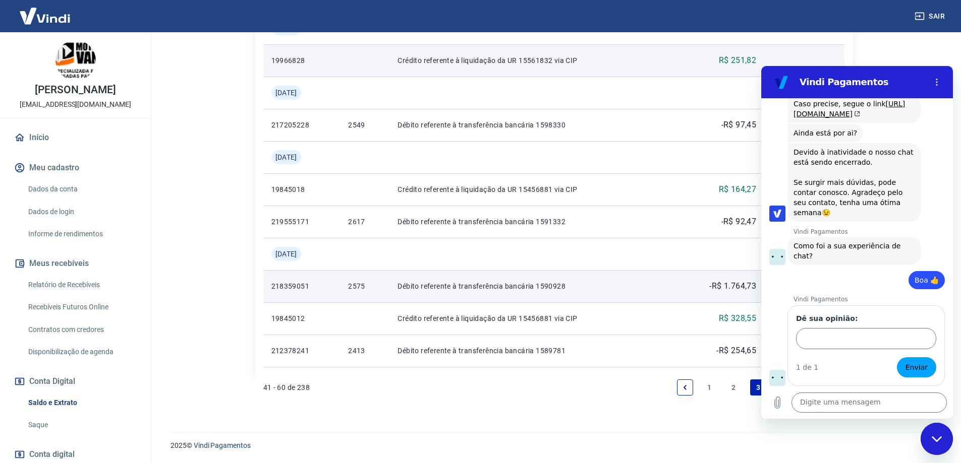
click at [829, 60] on td at bounding box center [804, 60] width 80 height 32
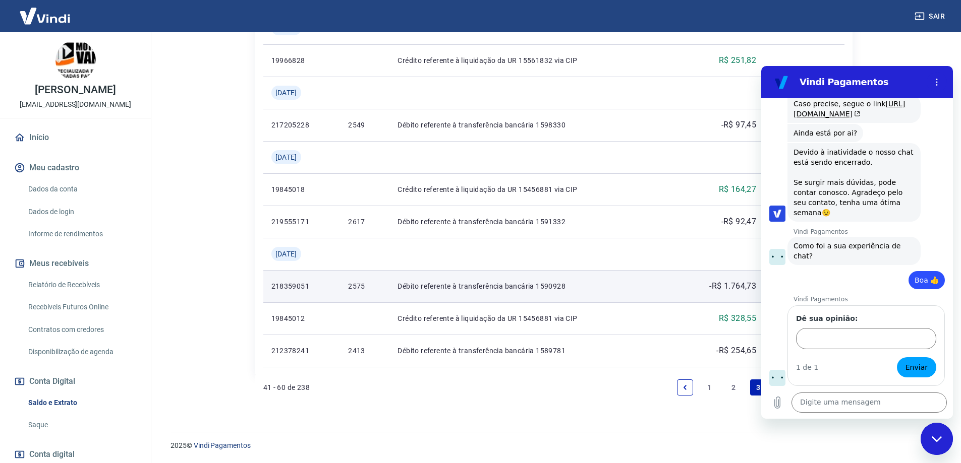
click at [943, 444] on div "Fechar janela de mensagens" at bounding box center [936, 439] width 30 height 30
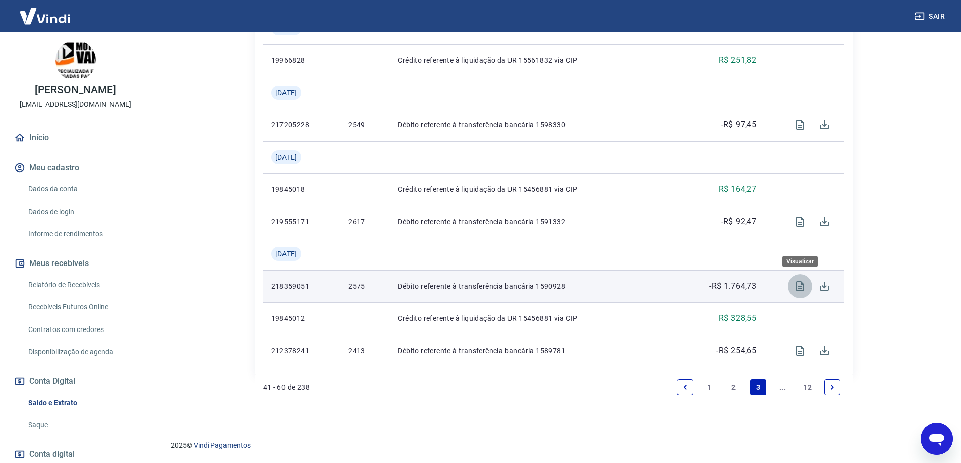
click at [796, 287] on icon "Visualizar" at bounding box center [800, 286] width 8 height 10
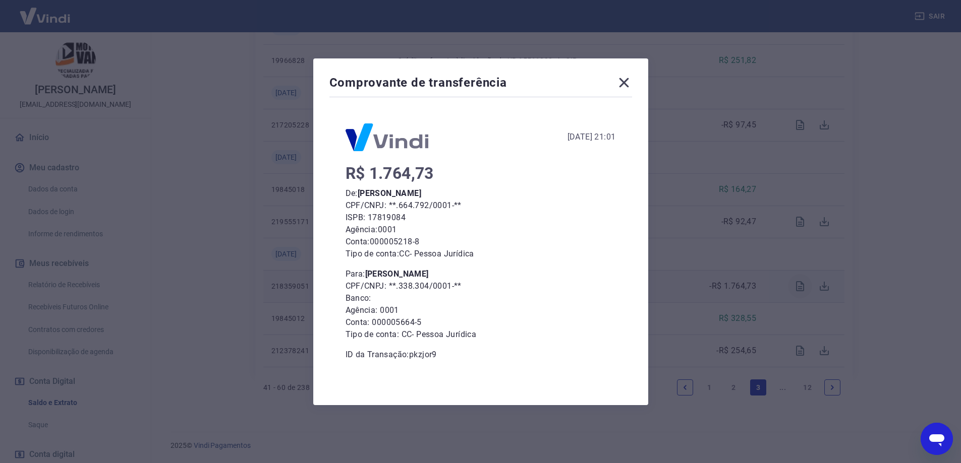
click at [796, 287] on div "Comprovante de transferência 23 de Julho de 2025, 21:01 R$ 1.764,73 De: ROSIANE…" at bounding box center [480, 231] width 961 height 463
click at [627, 83] on icon at bounding box center [624, 83] width 10 height 10
